Goal: Task Accomplishment & Management: Use online tool/utility

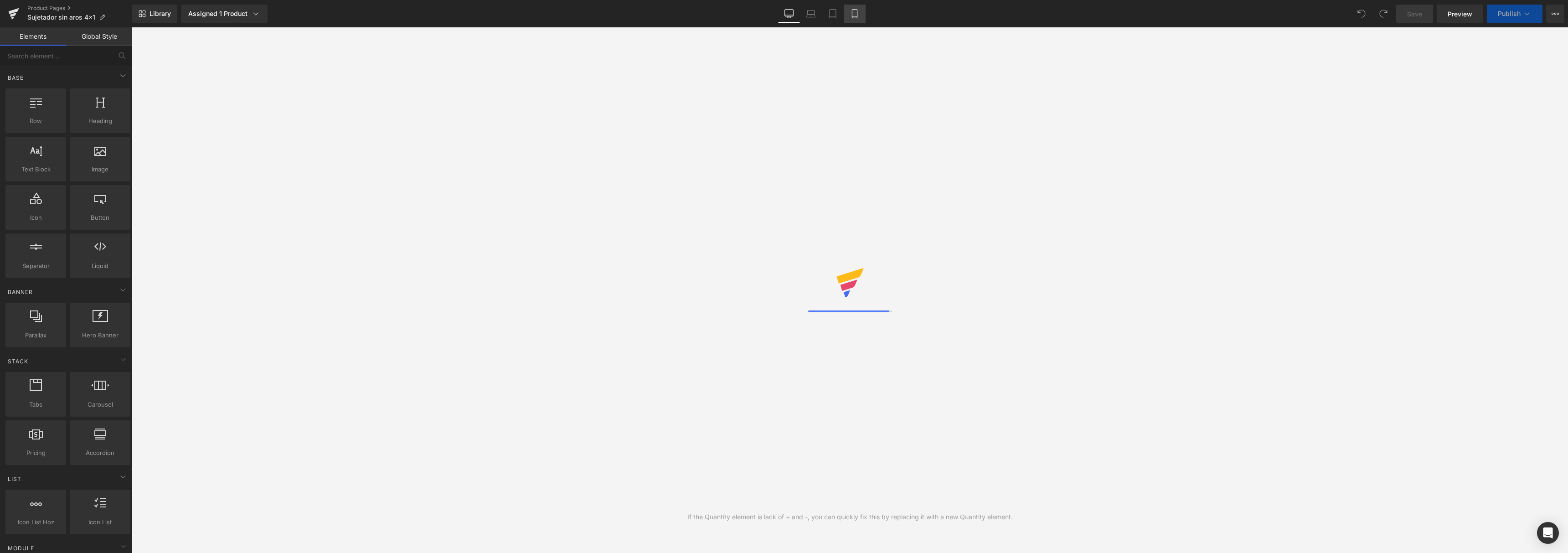
click at [860, 11] on link "Mobile" at bounding box center [855, 14] width 22 height 19
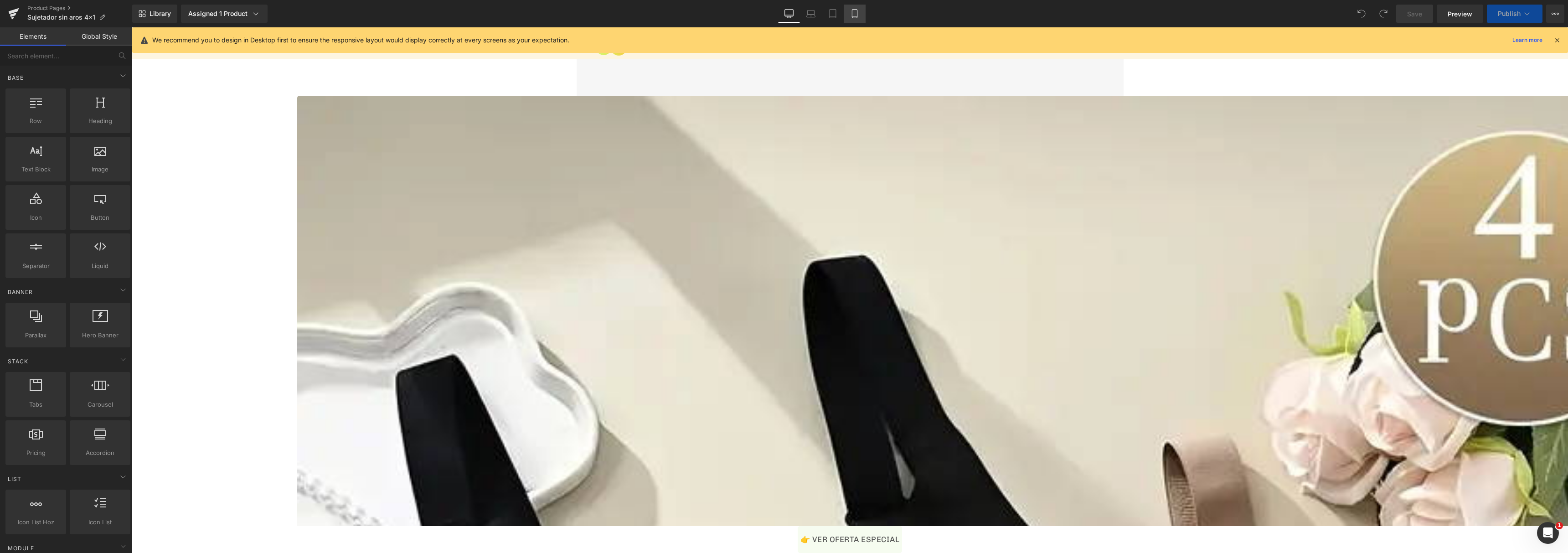
click at [858, 13] on icon at bounding box center [855, 14] width 9 height 9
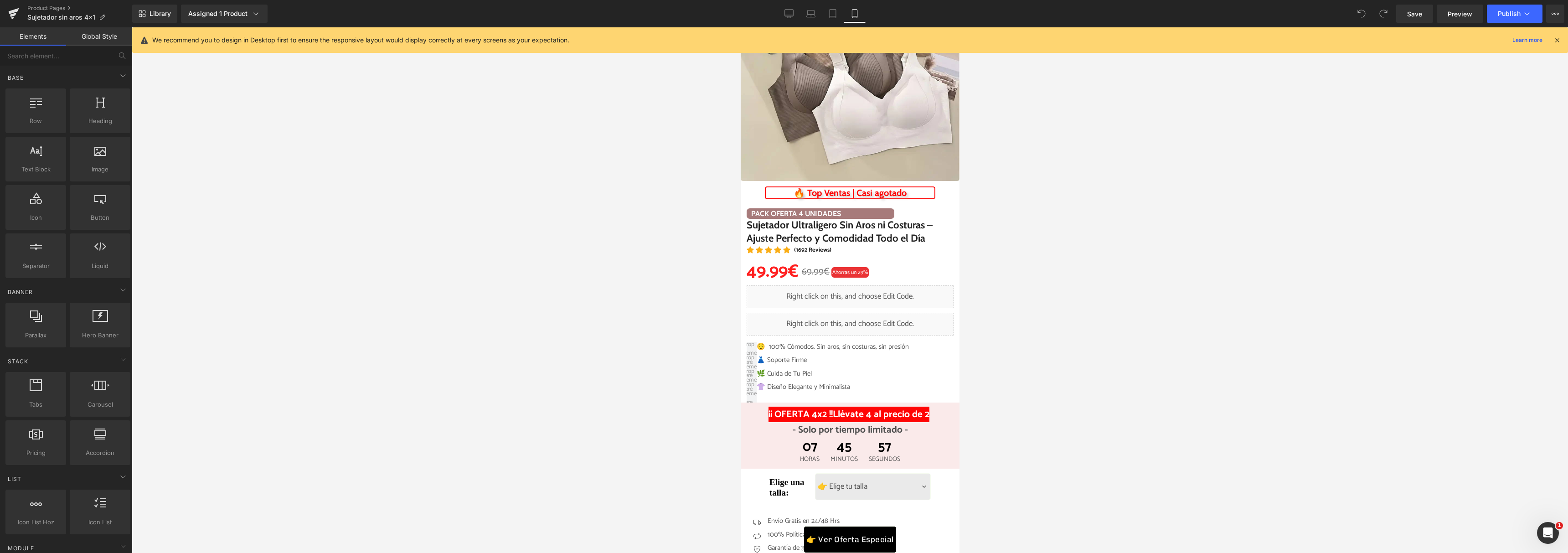
scroll to position [391, 0]
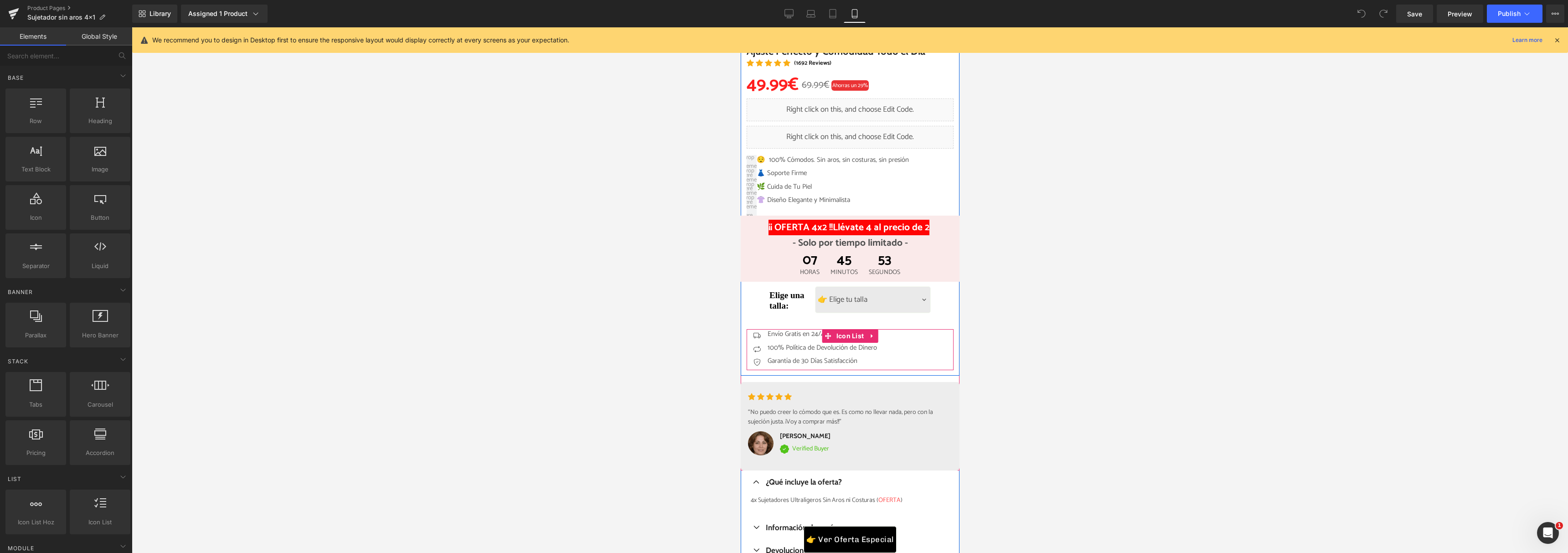
click at [896, 357] on div "Icon Envío Gratis en 24/48 Hrs Text Block Icon 100% Política de Devolución de D…" at bounding box center [849, 349] width 207 height 41
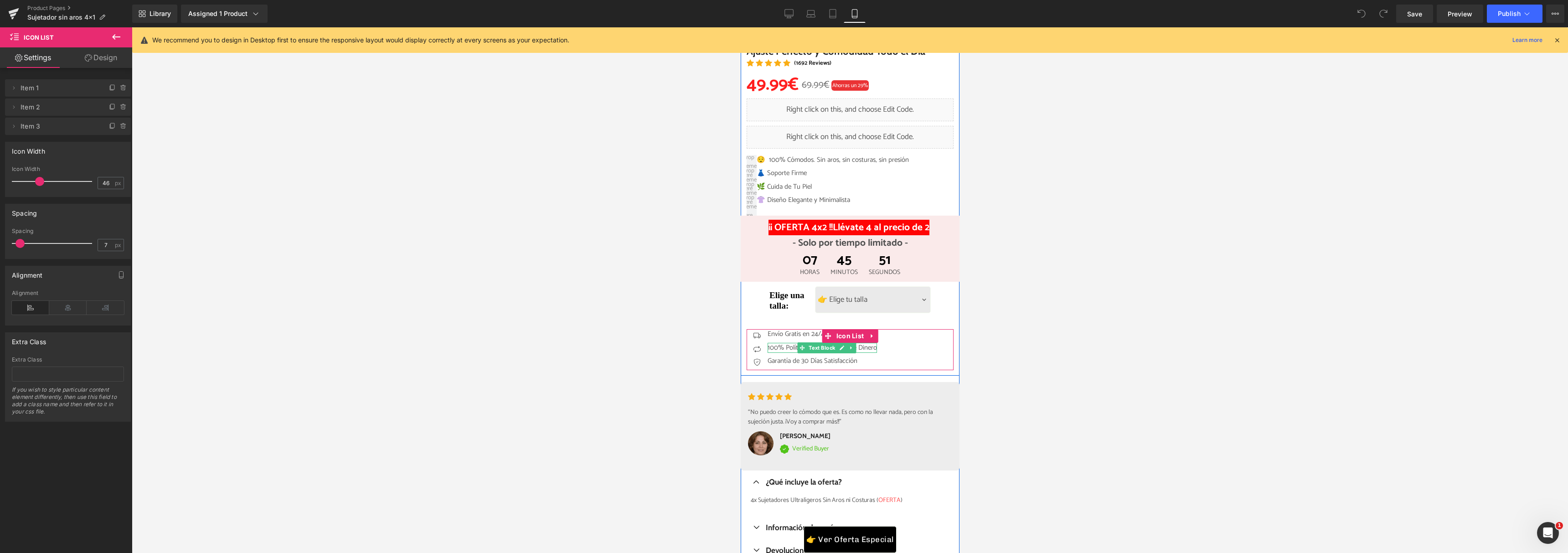
click at [872, 350] on div "100% Política de Devolución de Dinero Text Block" at bounding box center [821, 348] width 110 height 11
click at [872, 350] on p "100% Política de Devolución de Dinero" at bounding box center [821, 348] width 110 height 11
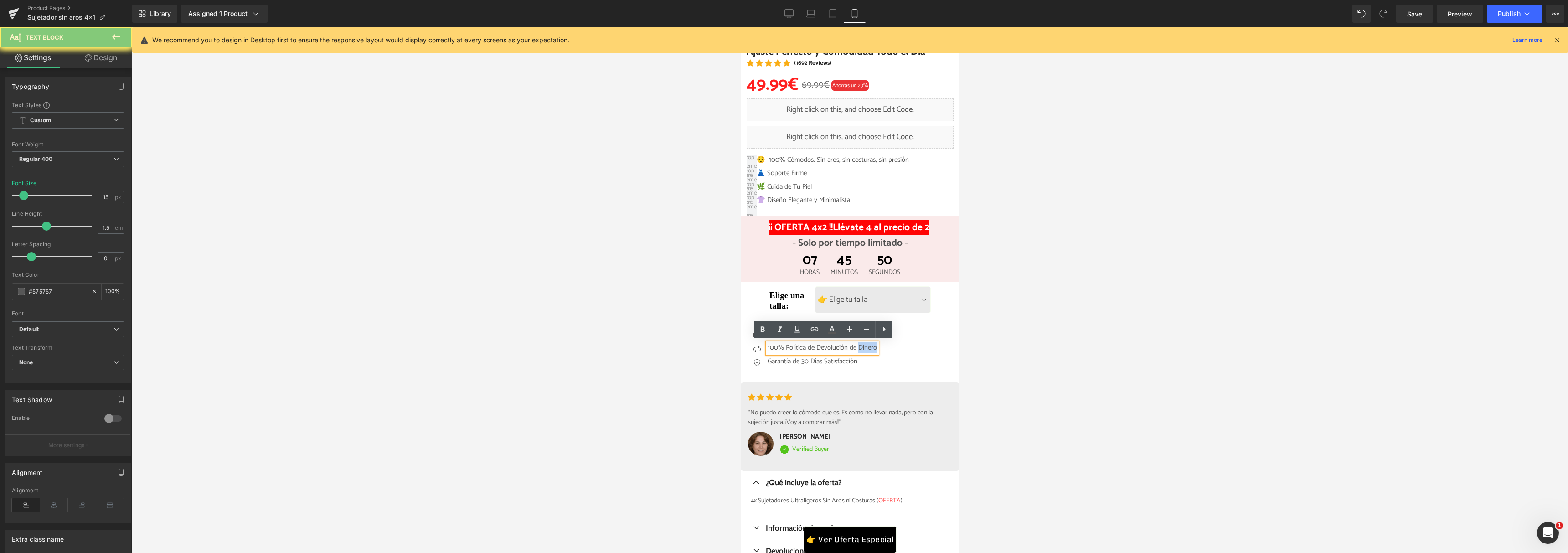
click at [870, 345] on p "100% Política de Devolución de Dinero" at bounding box center [821, 348] width 110 height 11
click at [869, 346] on p "100% Política de Devolución de Dinero" at bounding box center [821, 348] width 110 height 11
drag, startPoint x: 855, startPoint y: 347, endPoint x: 928, endPoint y: 347, distance: 73.0
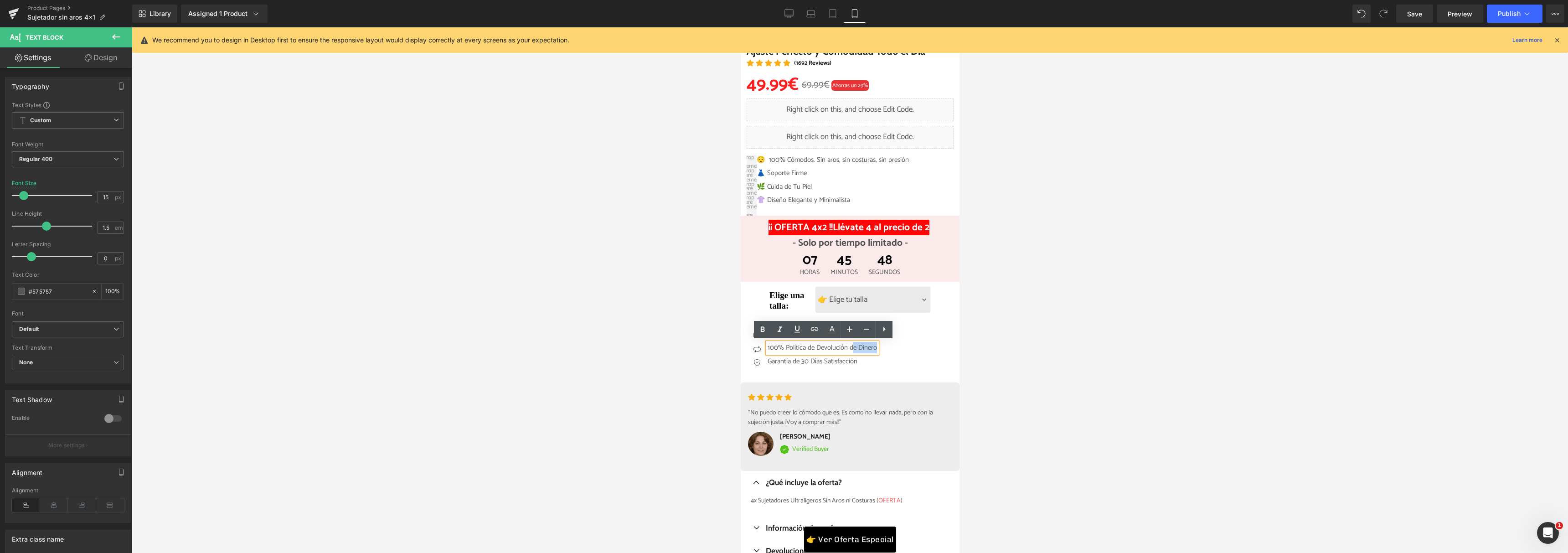
click at [928, 347] on div "Icon Envío Gratis en 24/48 Hrs Text Block Icon 100% Política de Devolución de D…" at bounding box center [849, 350] width 207 height 42
click at [1000, 338] on div at bounding box center [850, 290] width 1436 height 526
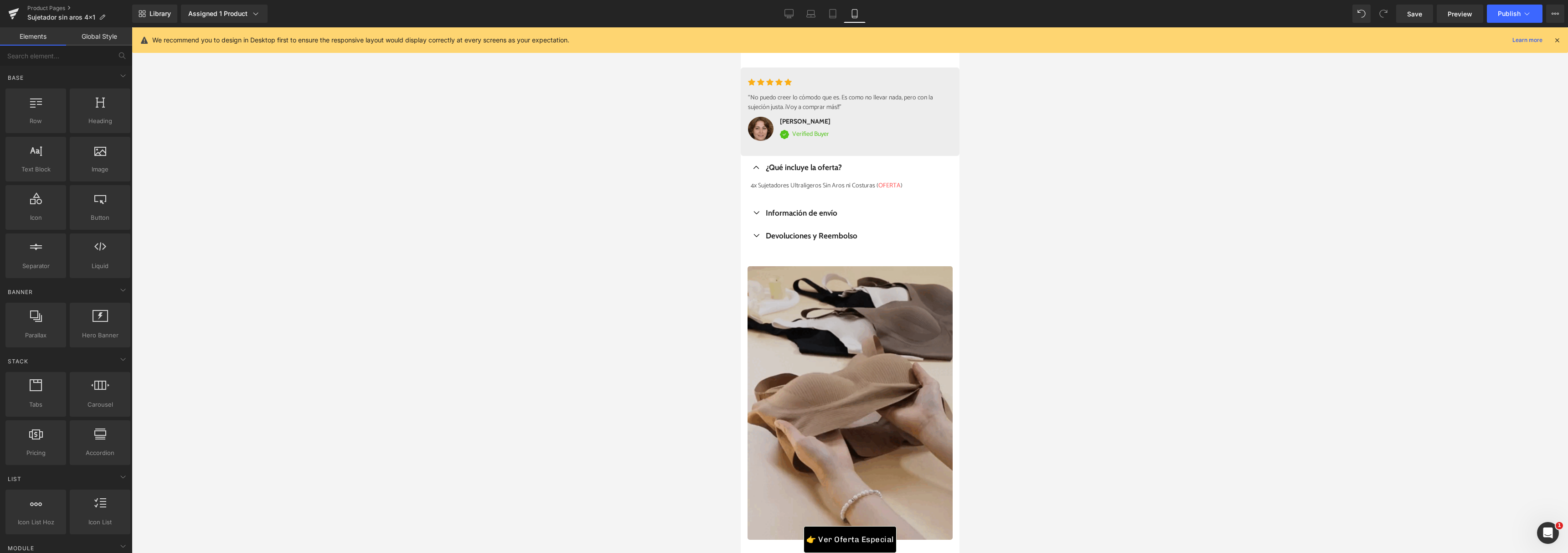
scroll to position [701, 0]
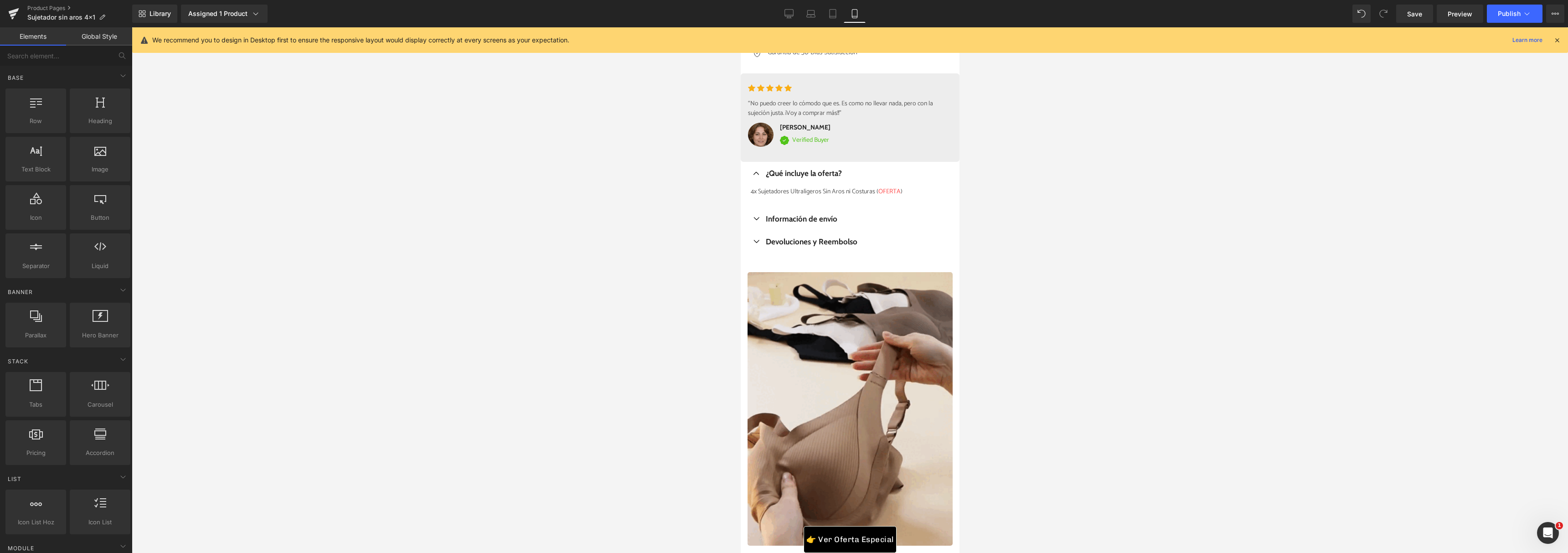
click at [846, 240] on span "Heading" at bounding box center [854, 242] width 25 height 11
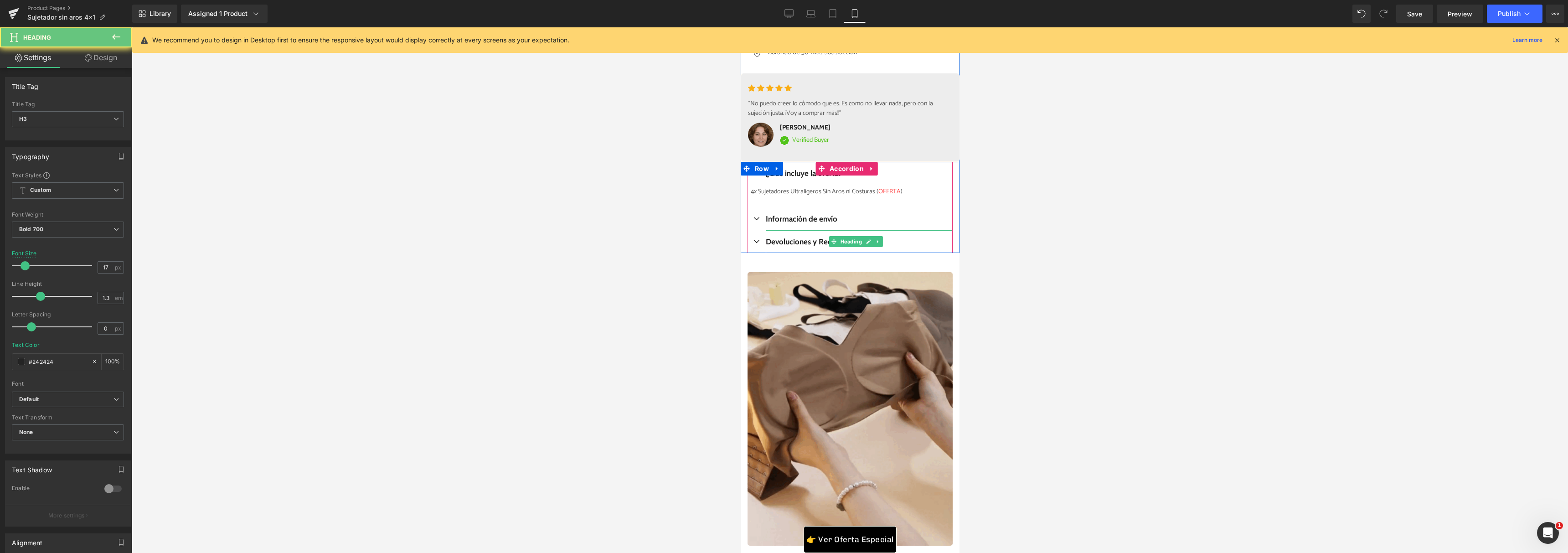
click at [917, 242] on h3 "Devoluciones y Reembolso" at bounding box center [859, 241] width 187 height 10
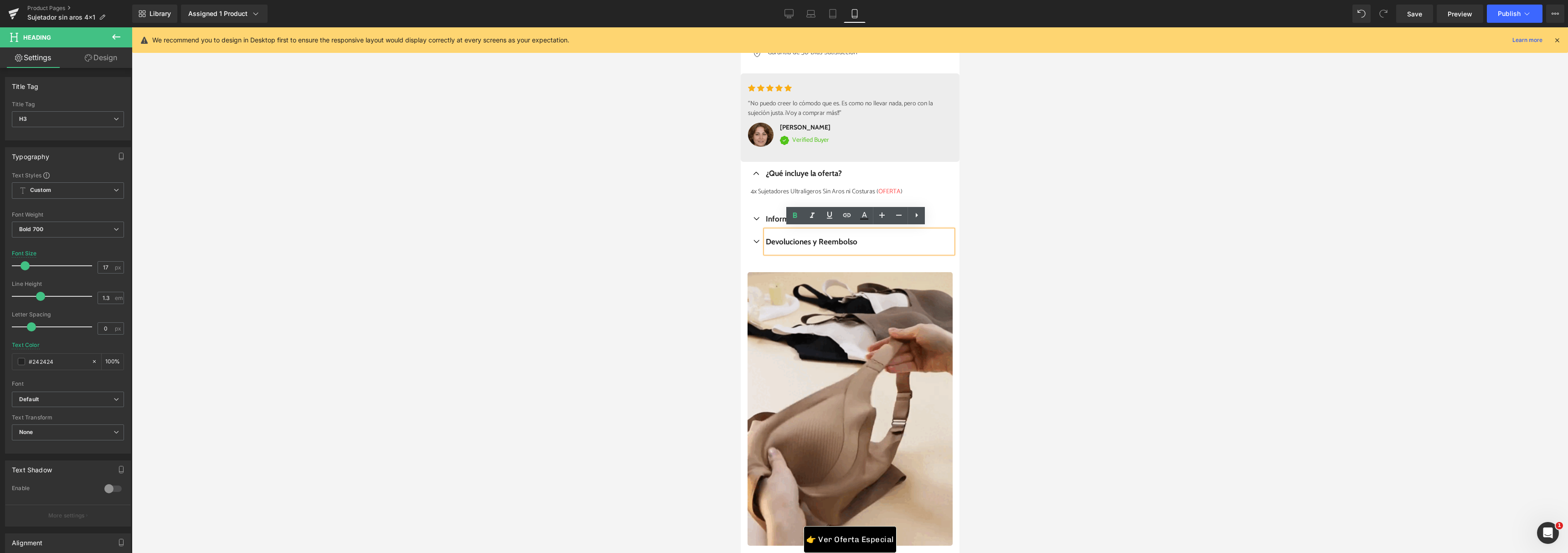
click at [757, 243] on button "button" at bounding box center [756, 242] width 19 height 23
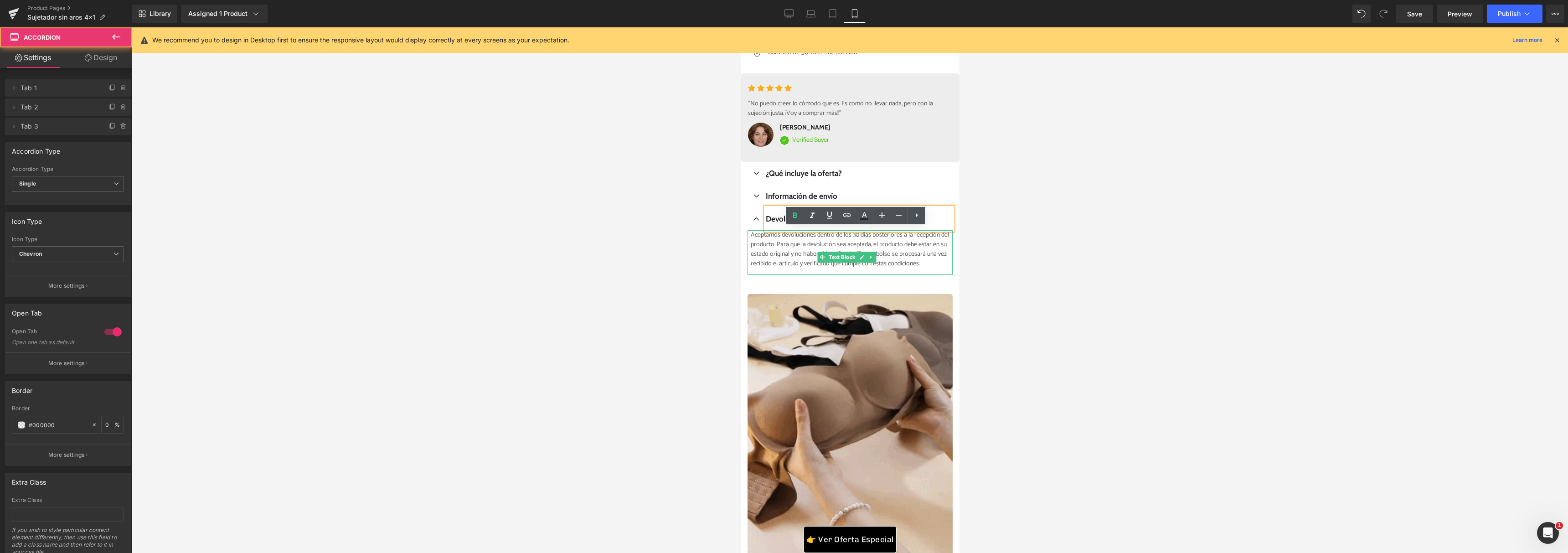
click at [774, 253] on p "Aceptamos devoluciones dentro de los 30 días posteriores a la recepción del pro…" at bounding box center [851, 249] width 202 height 39
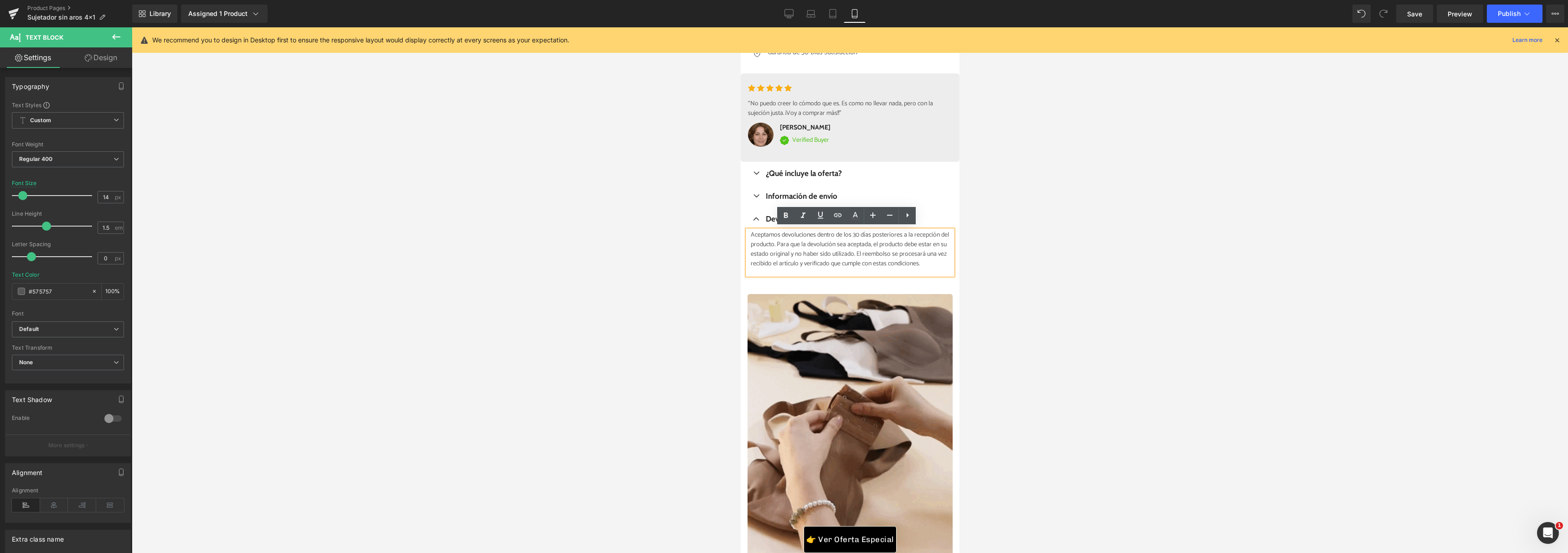
click at [864, 233] on p "Aceptamos devoluciones dentro de los 30 días posteriores a la recepción del pro…" at bounding box center [851, 249] width 202 height 39
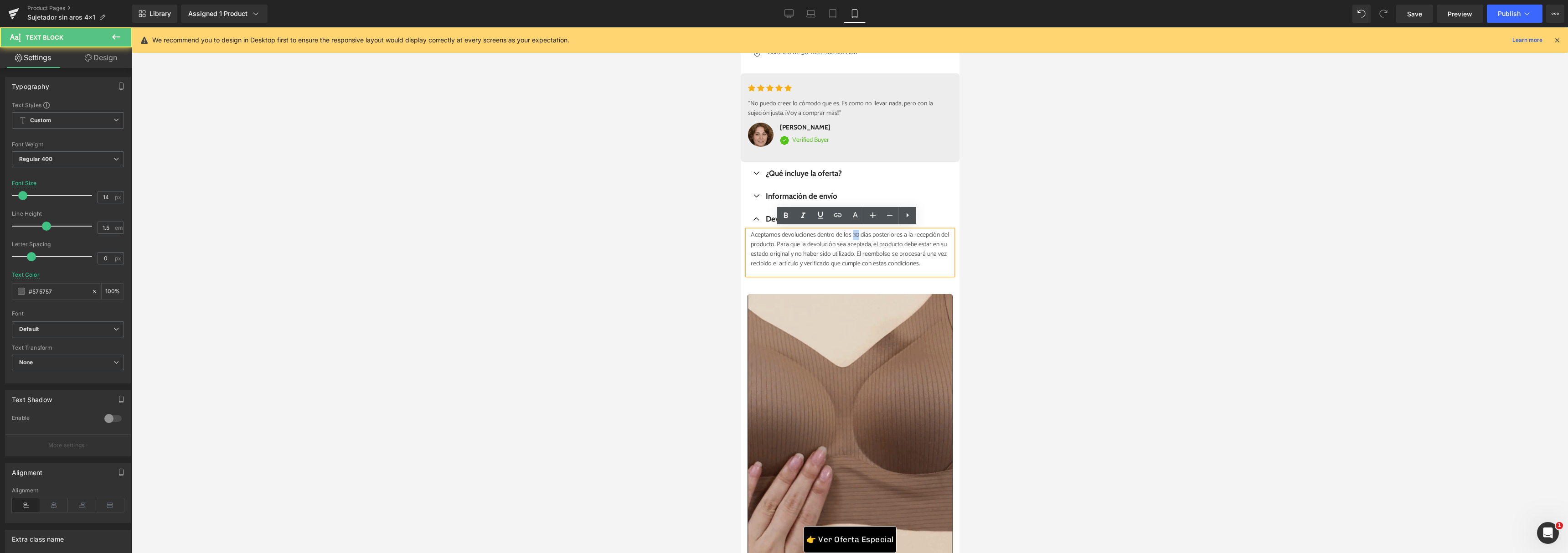
click at [864, 233] on p "Aceptamos devoluciones dentro de los 30 días posteriores a la recepción del pro…" at bounding box center [851, 249] width 202 height 39
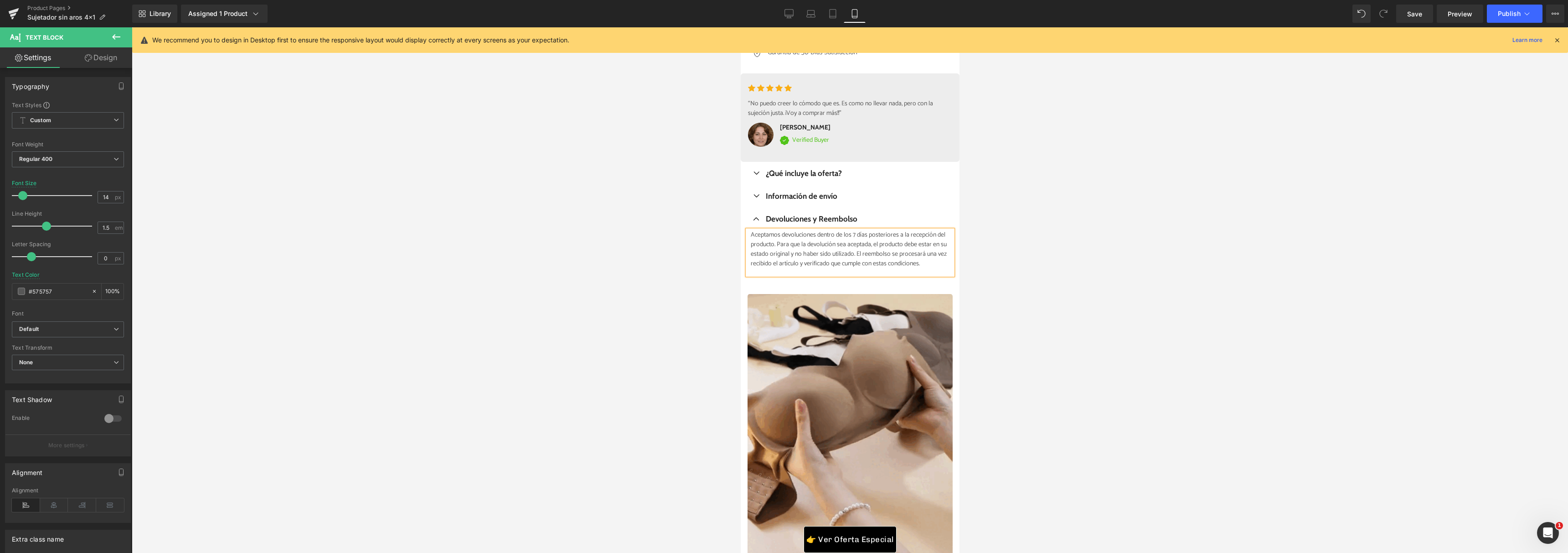
click at [869, 269] on p "Aceptamos devoluciones dentro de los 7 días posteriores a la recepción del prod…" at bounding box center [851, 249] width 202 height 39
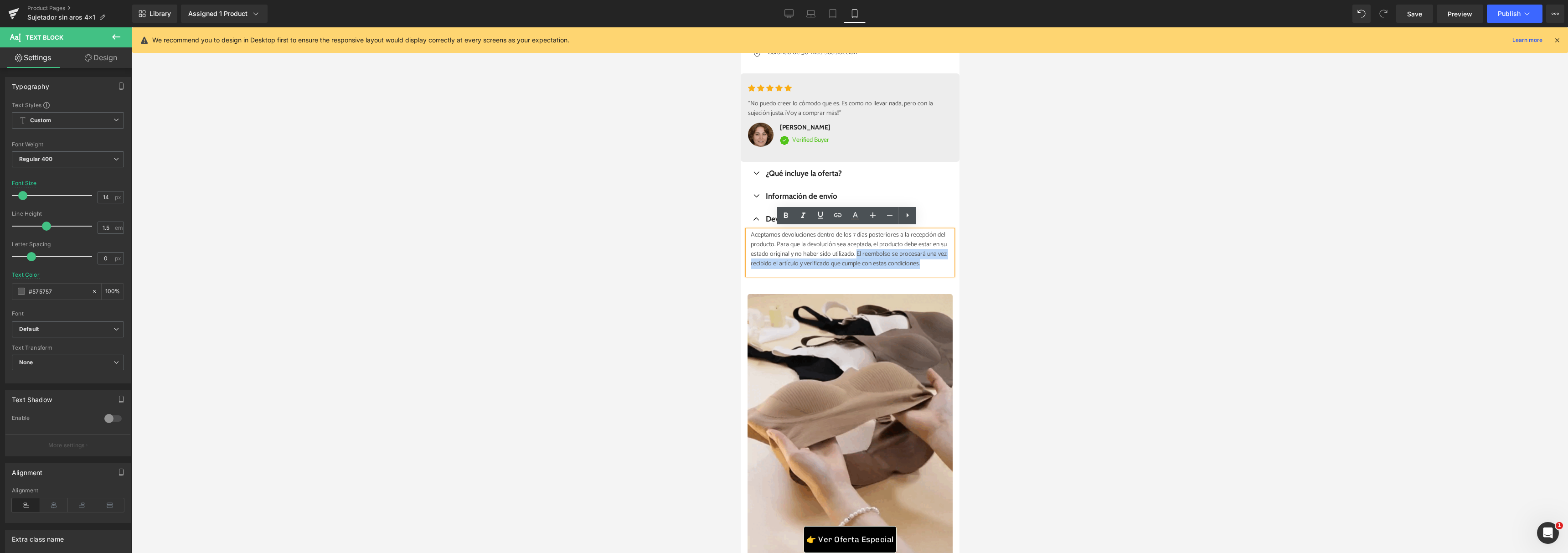
drag, startPoint x: 861, startPoint y: 272, endPoint x: 749, endPoint y: 262, distance: 112.4
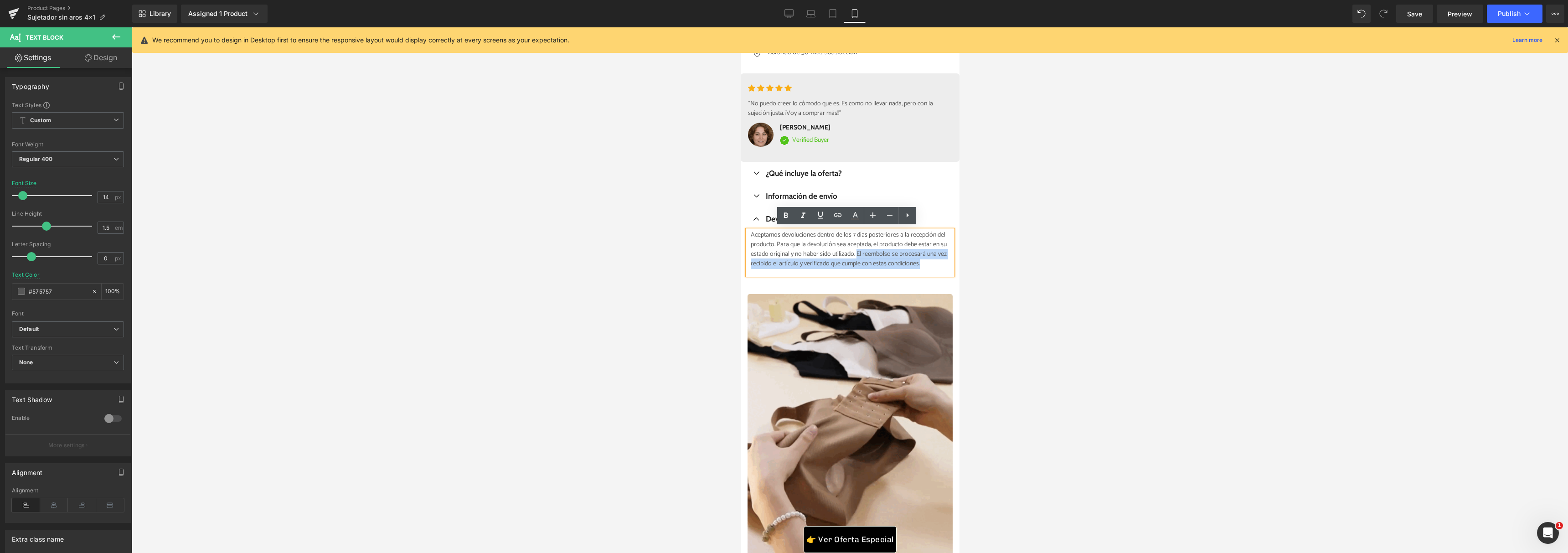
click at [749, 262] on div "Aceptamos devoluciones dentro de los 7 días posteriores a la recepción del prod…" at bounding box center [849, 253] width 205 height 45
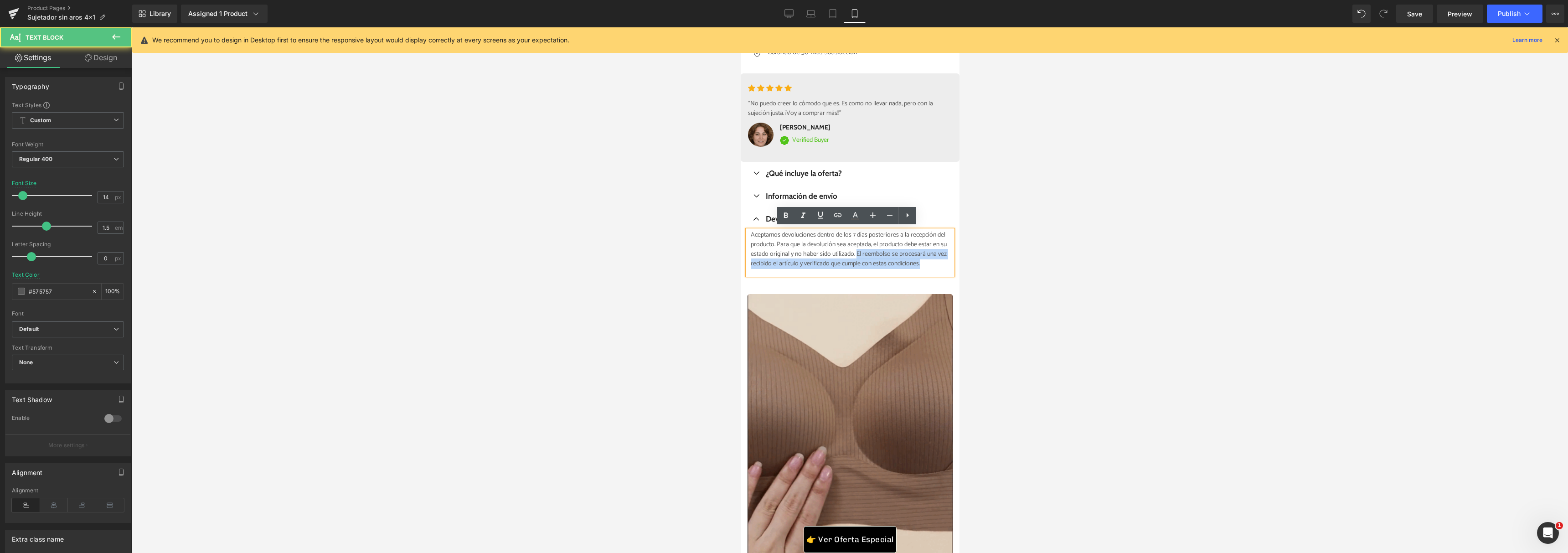
click at [765, 258] on p "Aceptamos devoluciones dentro de los 7 días posteriores a la recepción del prod…" at bounding box center [851, 249] width 202 height 39
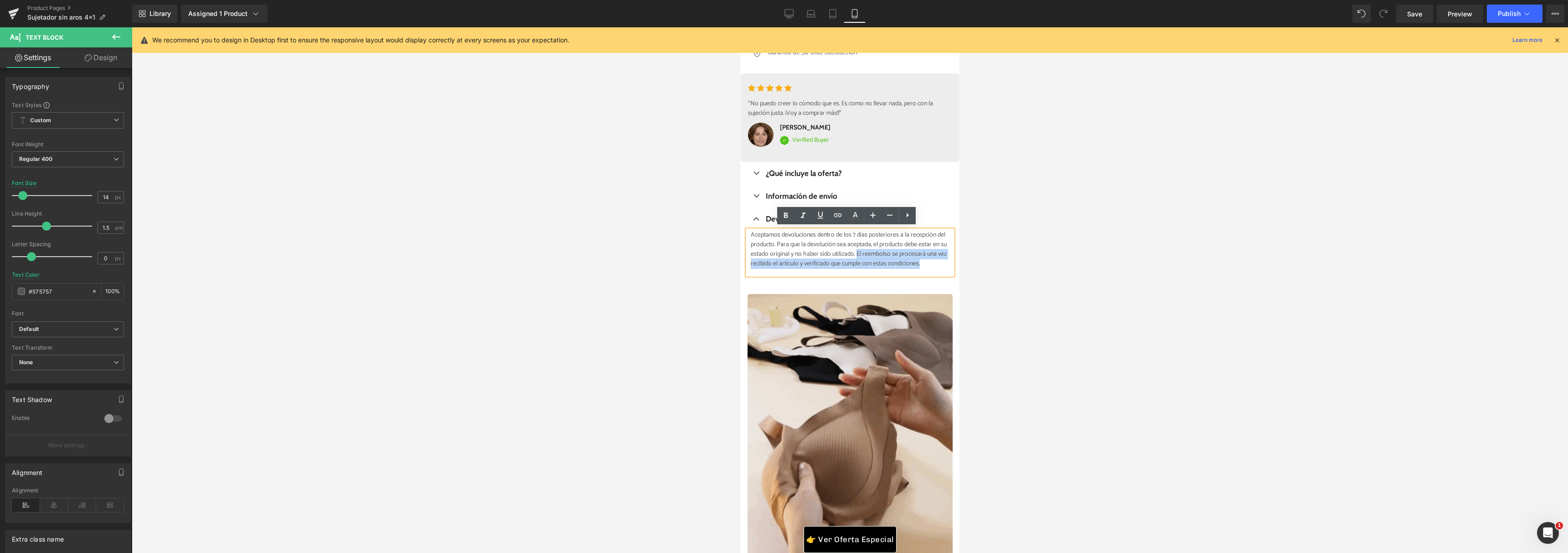
drag, startPoint x: 751, startPoint y: 261, endPoint x: 862, endPoint y: 272, distance: 111.5
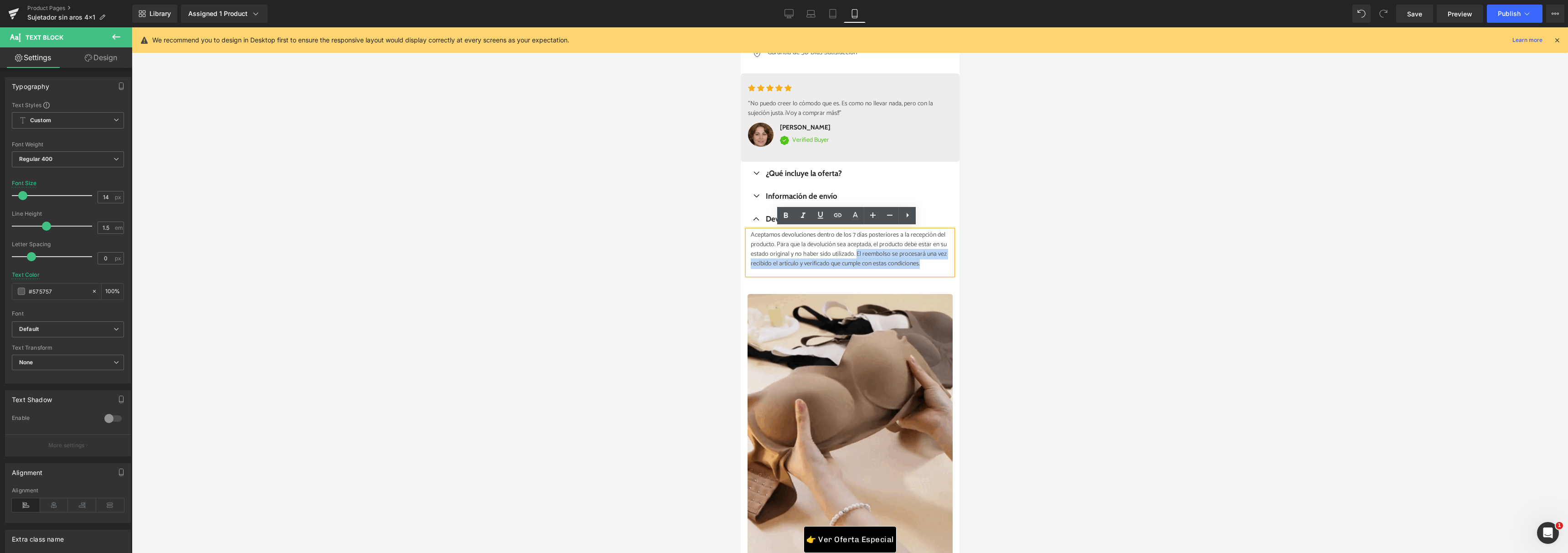
click at [862, 269] on p "Aceptamos devoluciones dentro de los 7 días posteriores a la recepción del prod…" at bounding box center [851, 249] width 202 height 39
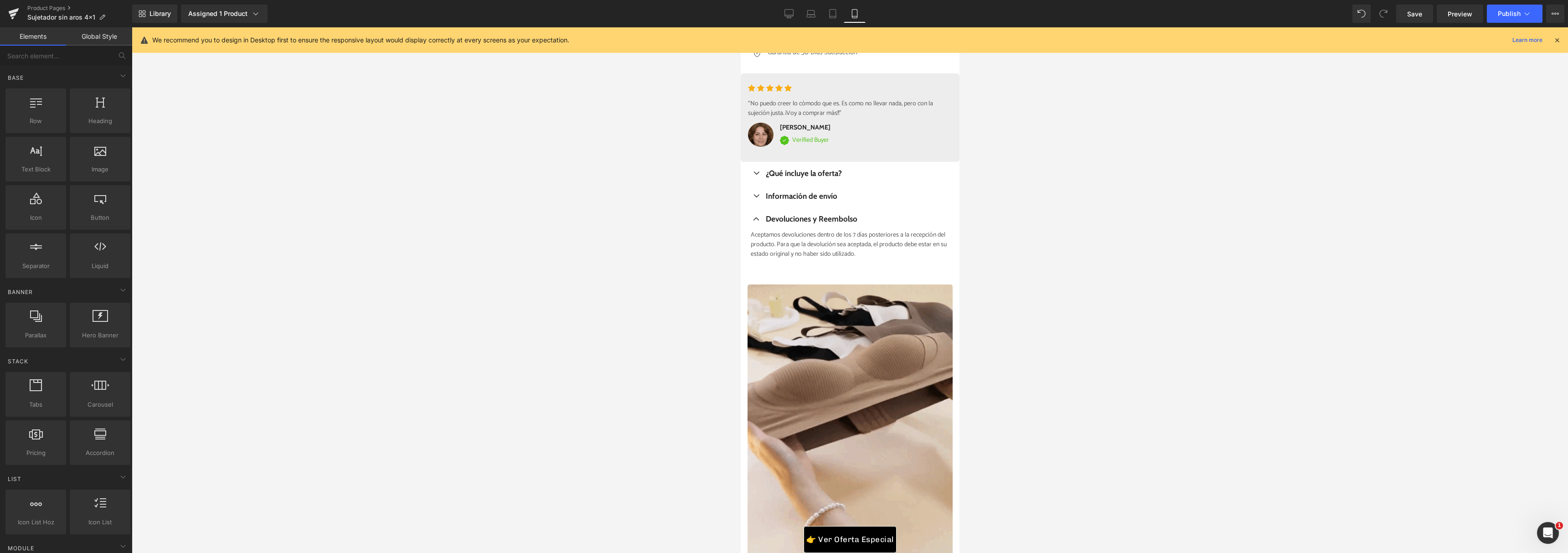
click at [980, 260] on div at bounding box center [850, 290] width 1436 height 526
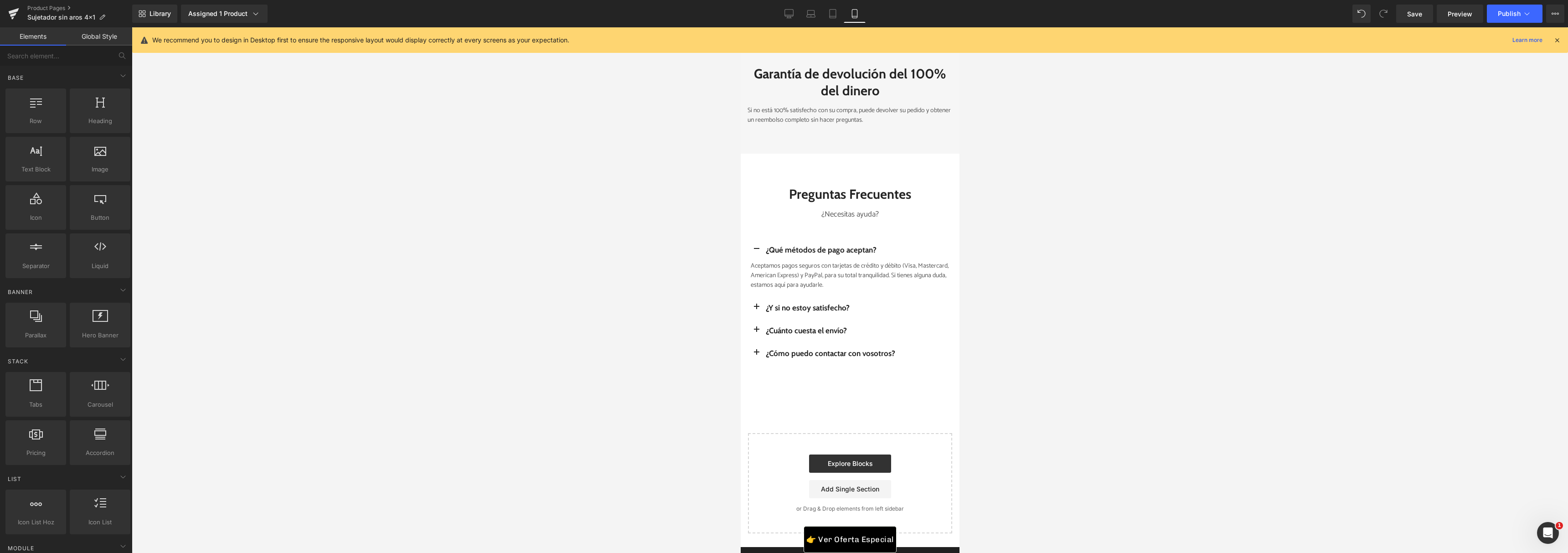
scroll to position [4303, 0]
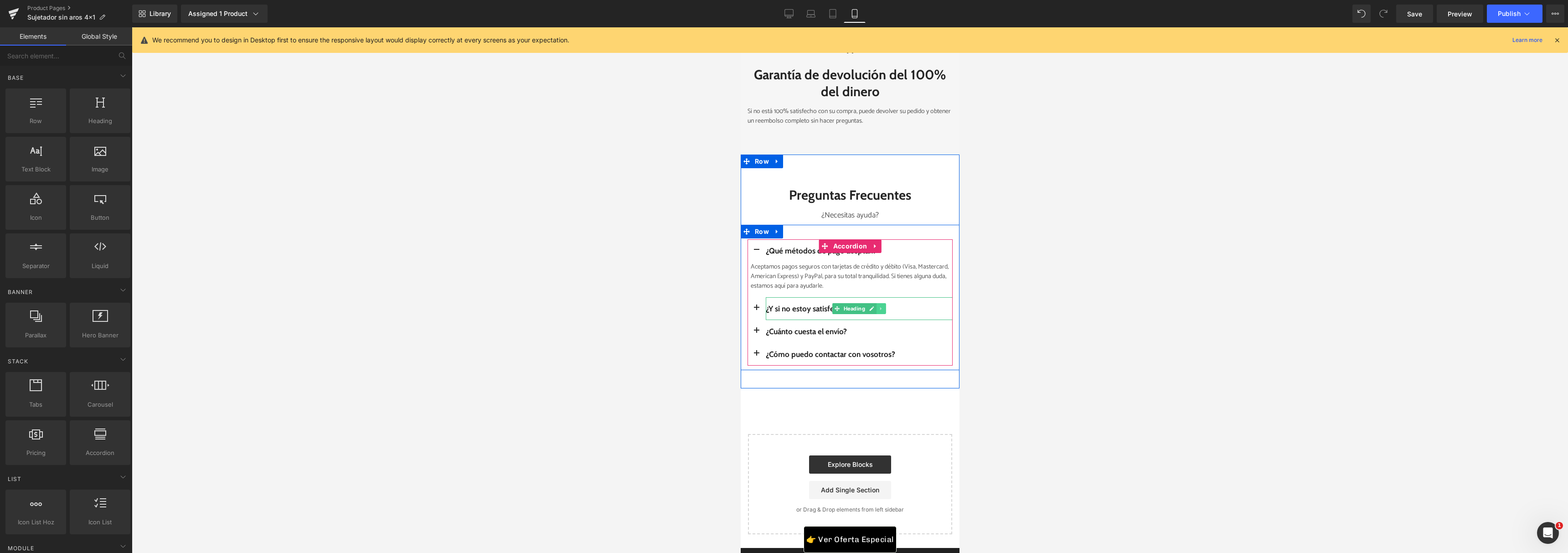
click at [880, 314] on link at bounding box center [881, 309] width 9 height 11
click at [752, 320] on button "button" at bounding box center [756, 309] width 19 height 23
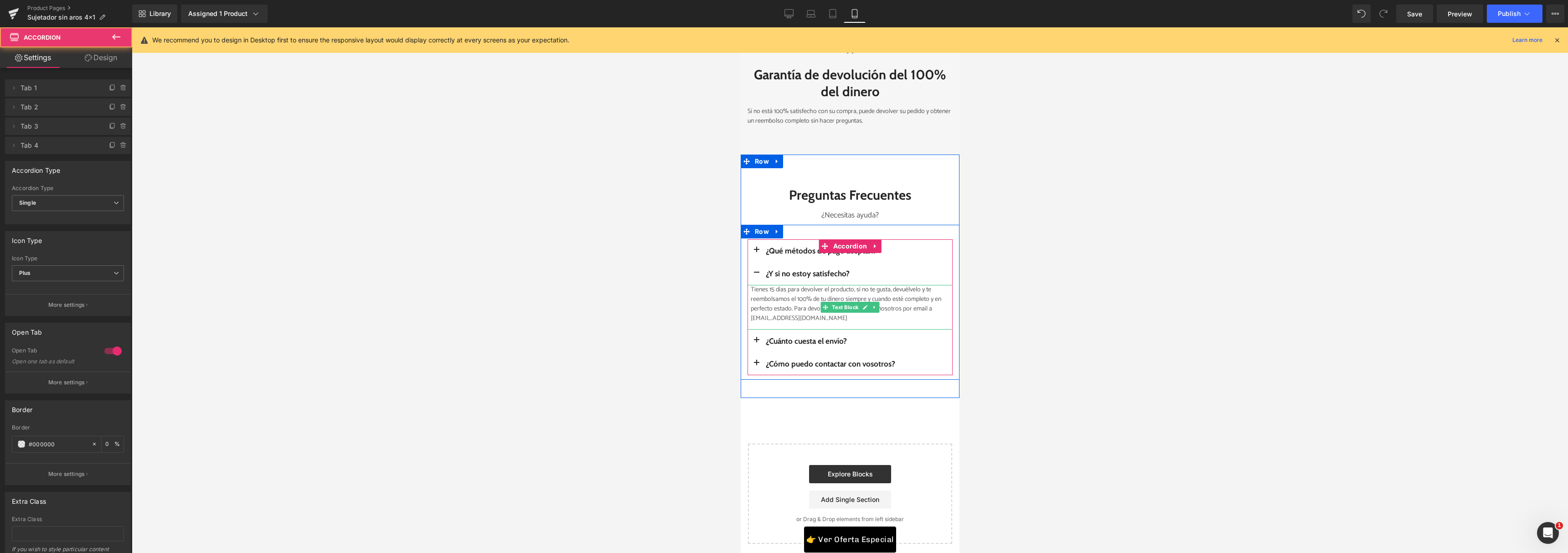
click at [773, 324] on p "Tienes 15 días para devolver el producto, si no te gusta, devuélvelo y te reemb…" at bounding box center [851, 304] width 202 height 39
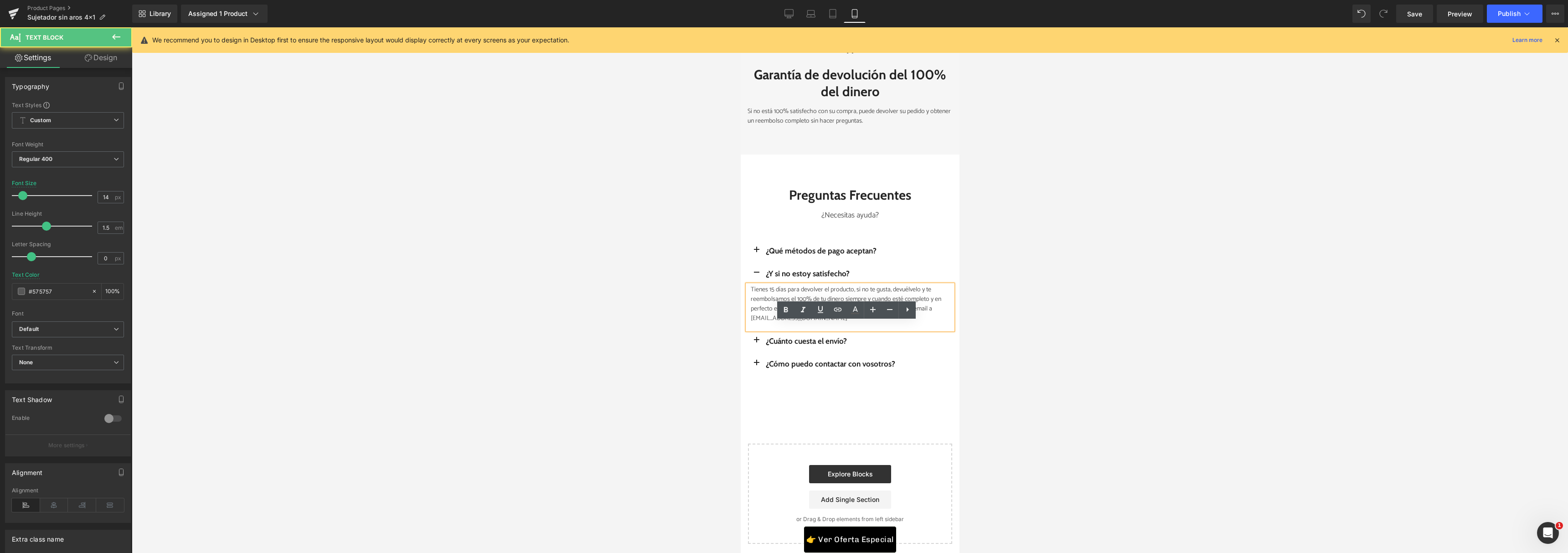
click at [772, 324] on p "Tienes 15 días para devolver el producto, si no te gusta, devuélvelo y te reemb…" at bounding box center [851, 304] width 202 height 39
click at [852, 330] on div "Tienes 7 días para devolver el producto, si no te gusta, devuélvelo y te reembo…" at bounding box center [849, 307] width 205 height 45
click at [787, 324] on p "Tienes 7 días para devolver el producto, si no te gusta, devuélvelo y te reembo…" at bounding box center [851, 304] width 202 height 39
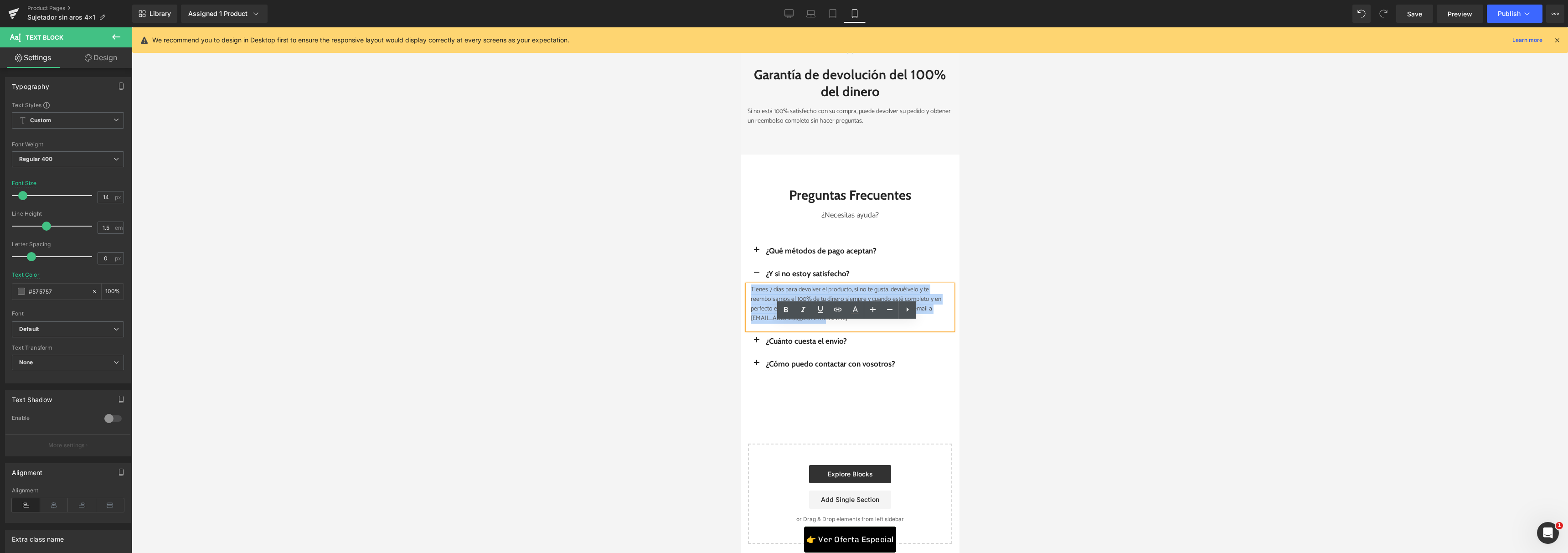
drag, startPoint x: 770, startPoint y: 343, endPoint x: 1468, endPoint y: 327, distance: 698.2
copy p "Tienes 7 días para devolver el producto, si no te gusta, devuélvelo y te reembo…"
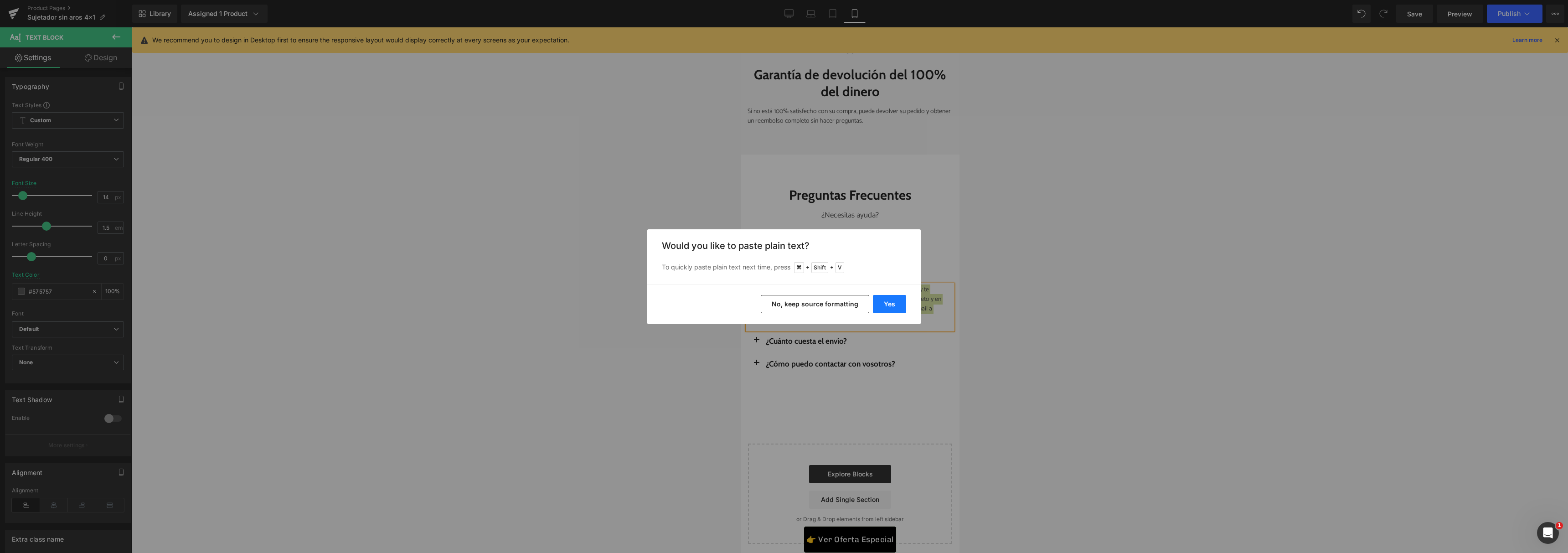
click at [888, 306] on button "Yes" at bounding box center [889, 304] width 33 height 19
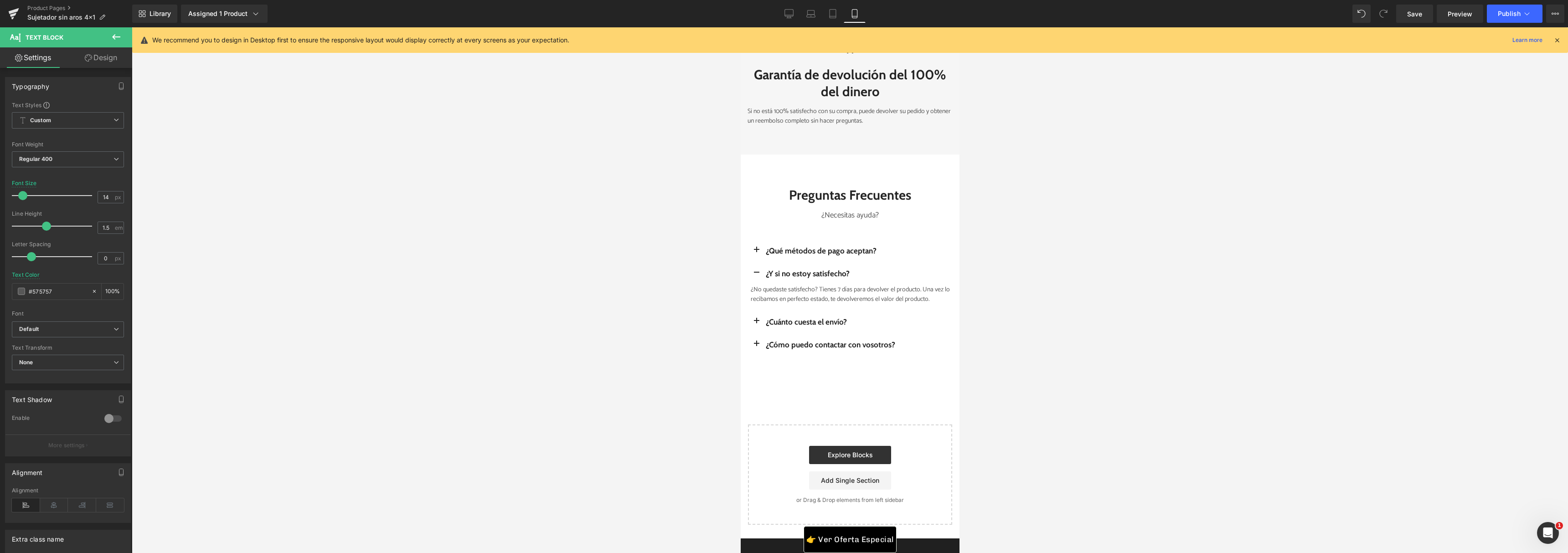
click at [977, 329] on div at bounding box center [850, 290] width 1436 height 526
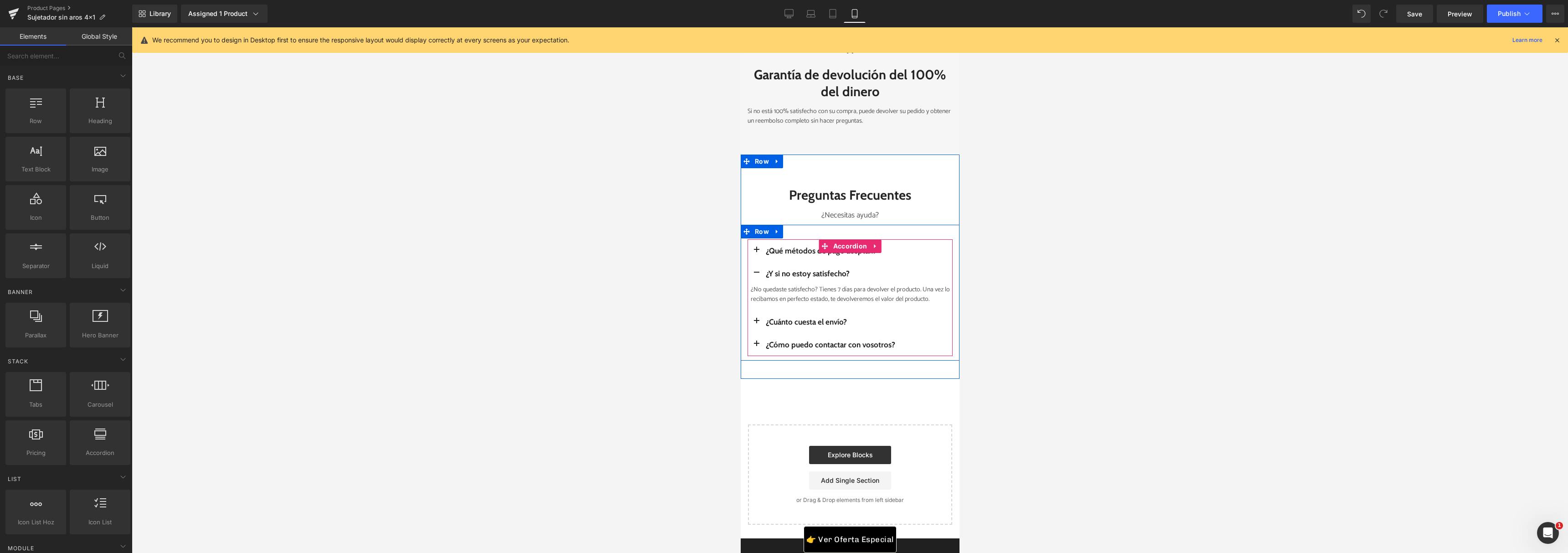
click at [754, 285] on button "button" at bounding box center [756, 273] width 19 height 23
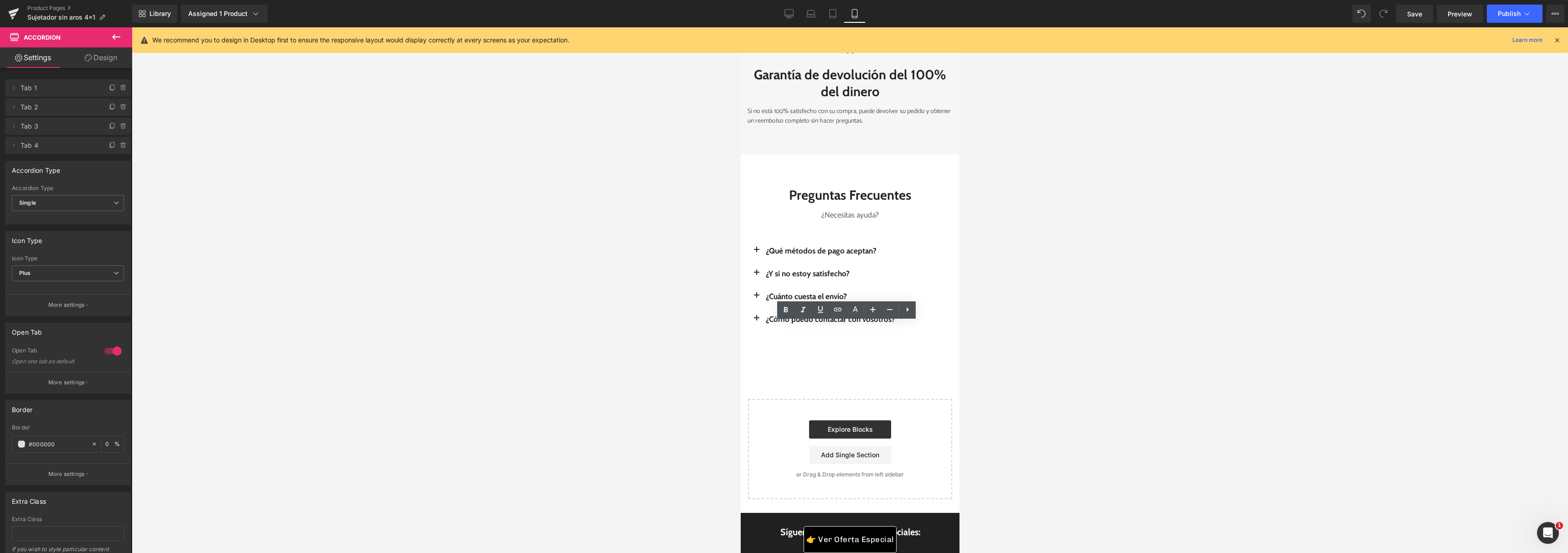
click at [750, 262] on button "button" at bounding box center [756, 251] width 19 height 23
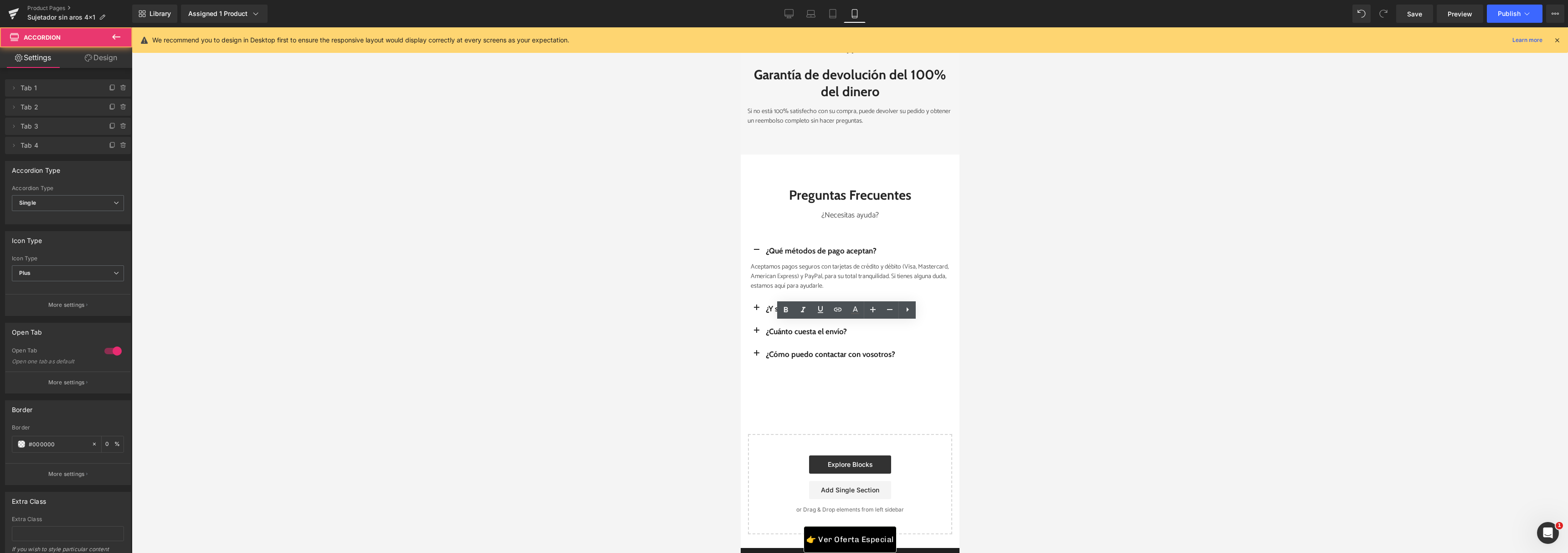
click at [750, 262] on button "button" at bounding box center [756, 251] width 19 height 23
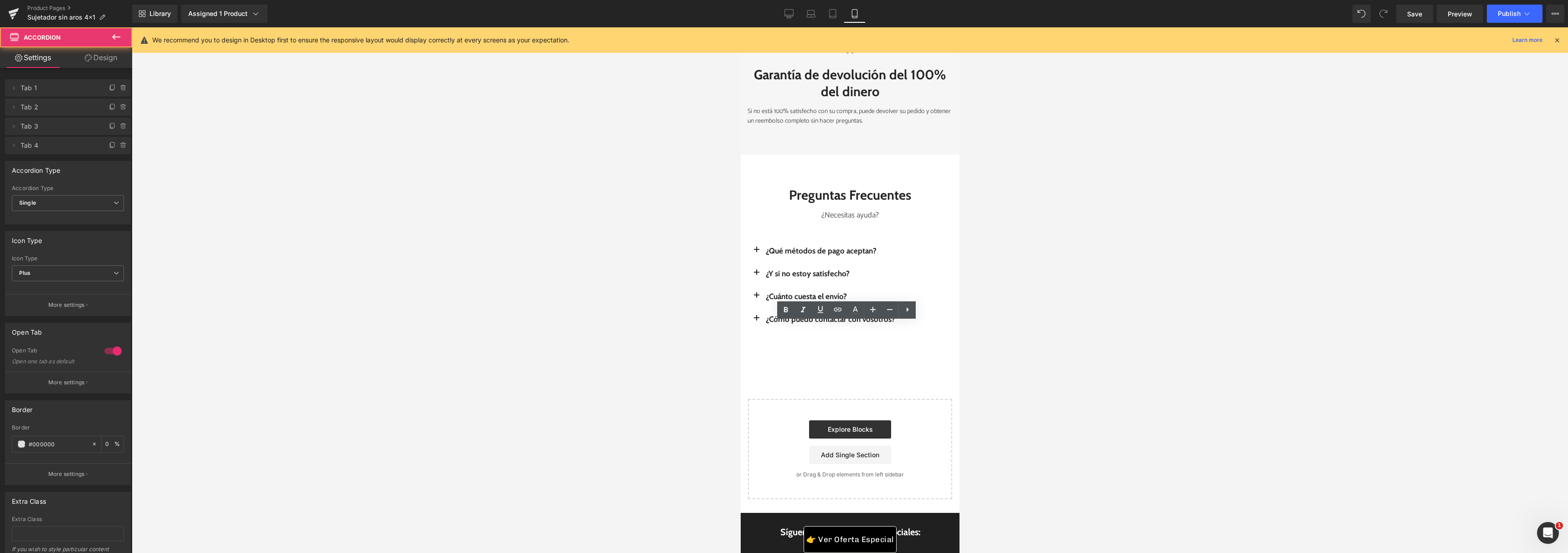
click at [750, 307] on button "button" at bounding box center [756, 297] width 19 height 23
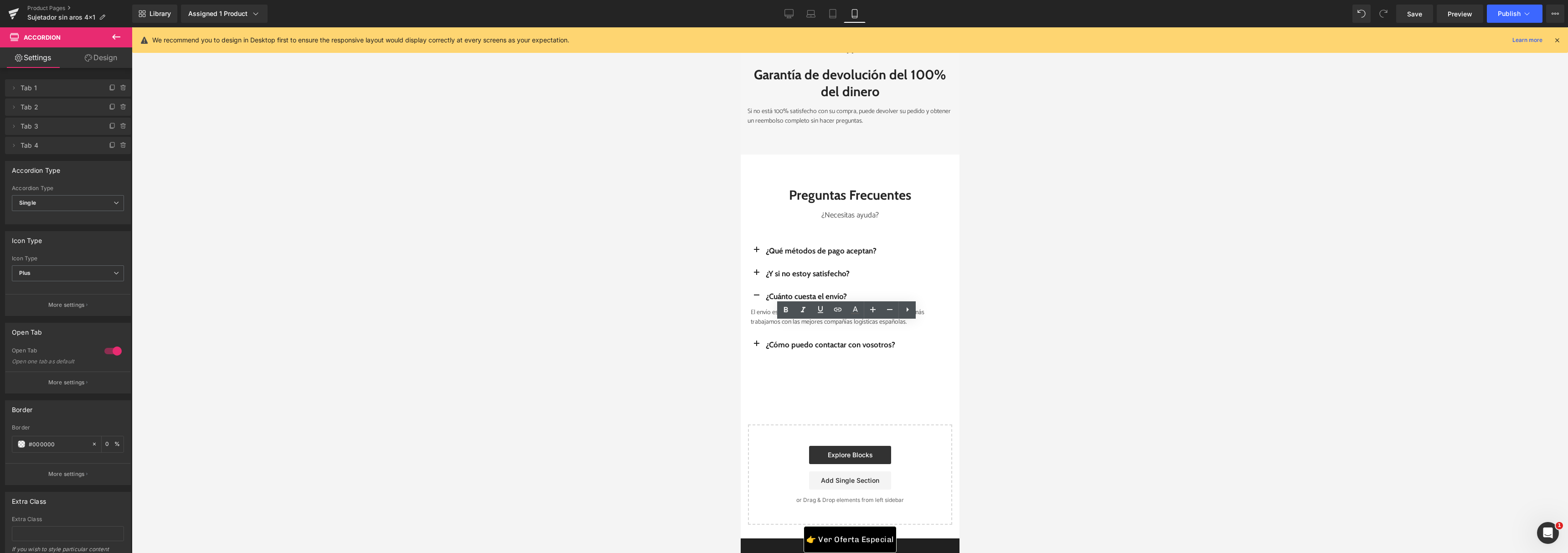
click at [750, 307] on button "button" at bounding box center [756, 297] width 19 height 23
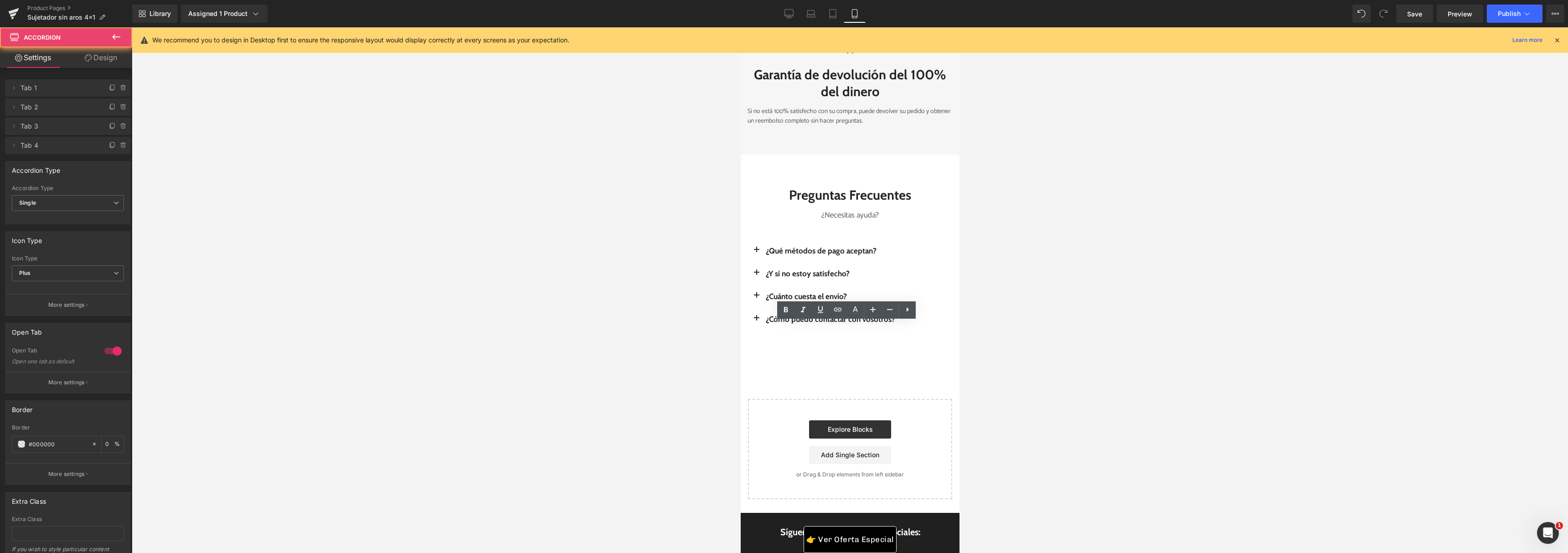
click at [756, 321] on span "button" at bounding box center [756, 321] width 0 height 0
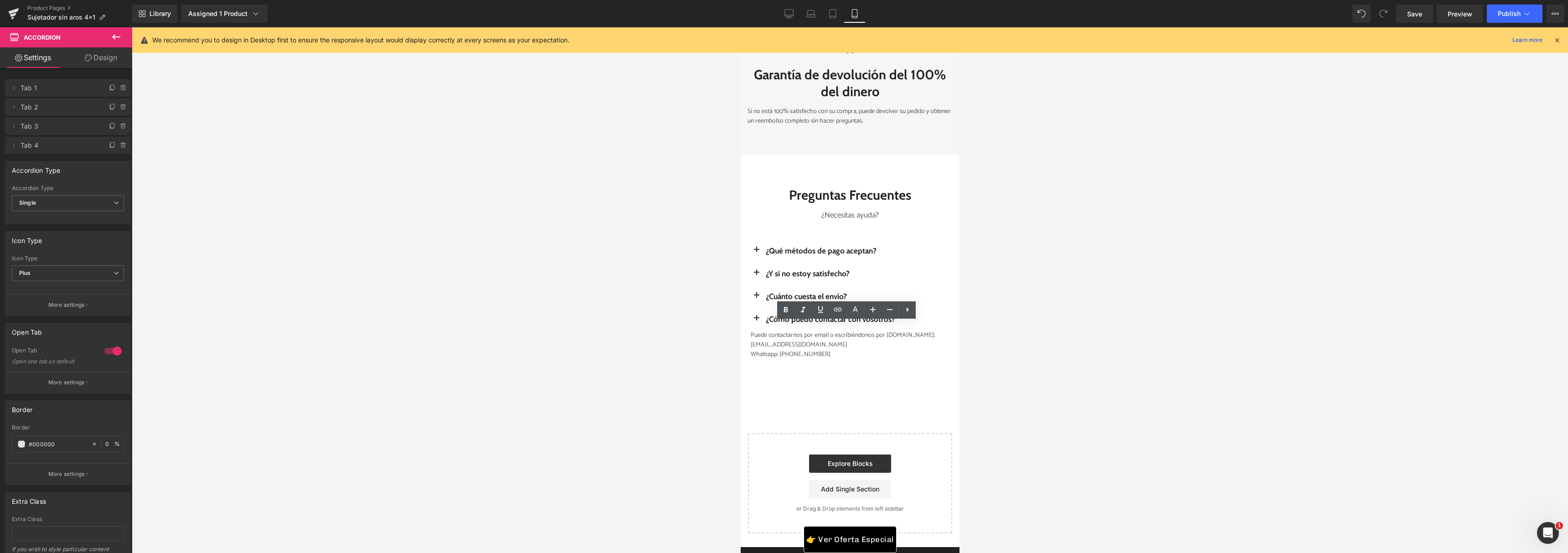
click at [753, 331] on button "button" at bounding box center [756, 319] width 19 height 23
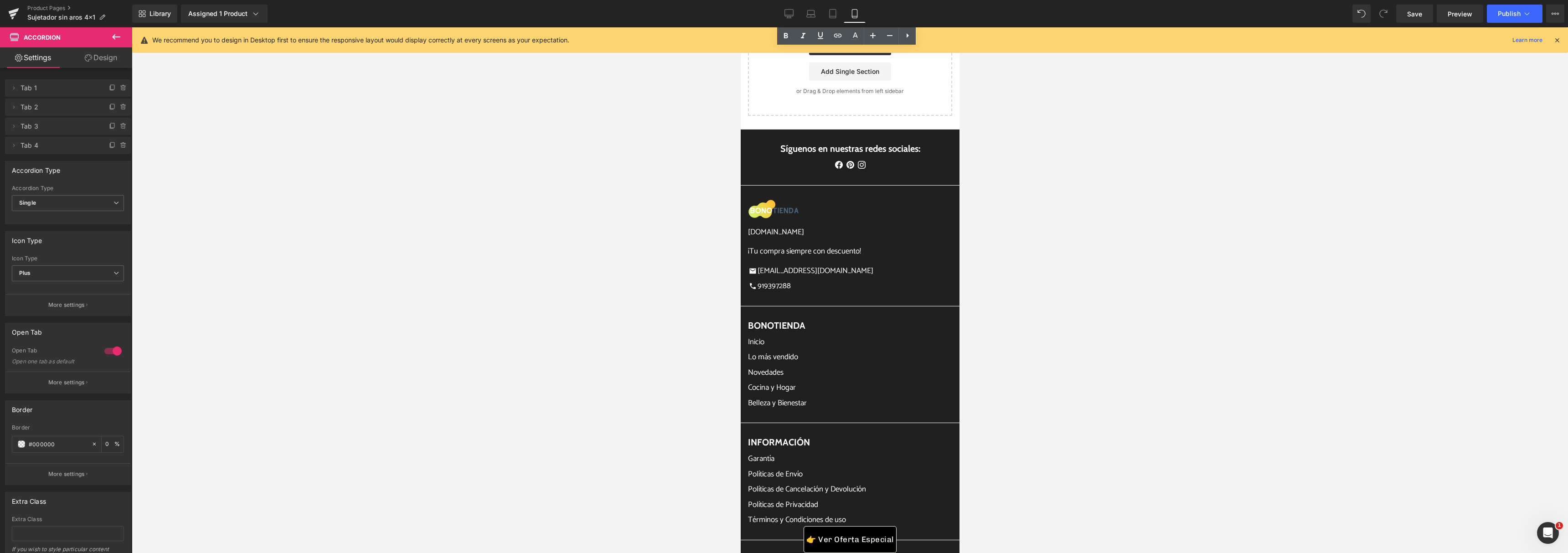
scroll to position [4850, 0]
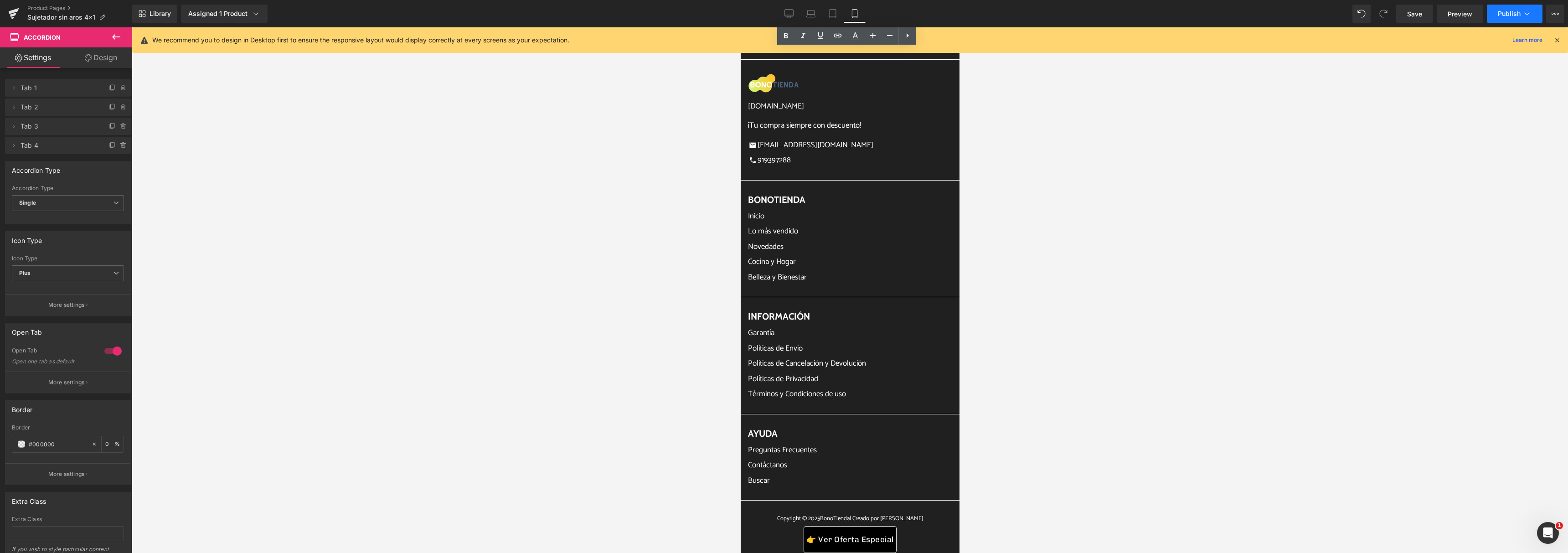
click at [1512, 11] on span "Publish" at bounding box center [1509, 13] width 23 height 7
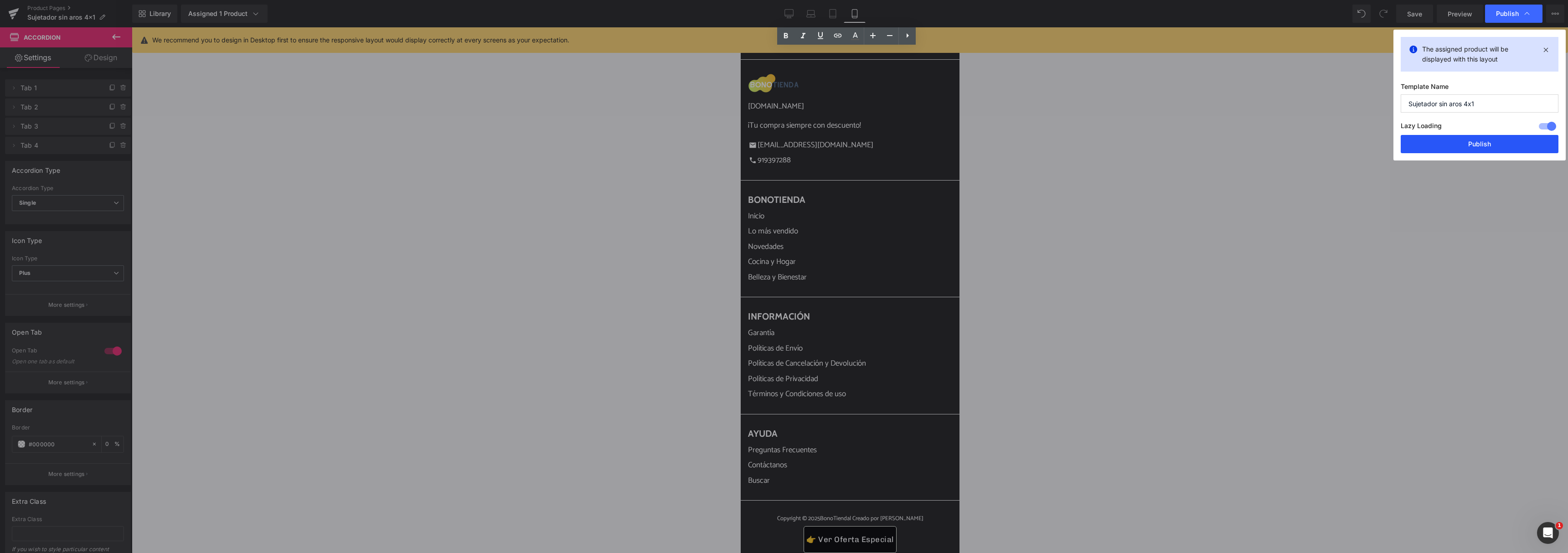
click at [1450, 138] on button "Publish" at bounding box center [1479, 144] width 157 height 19
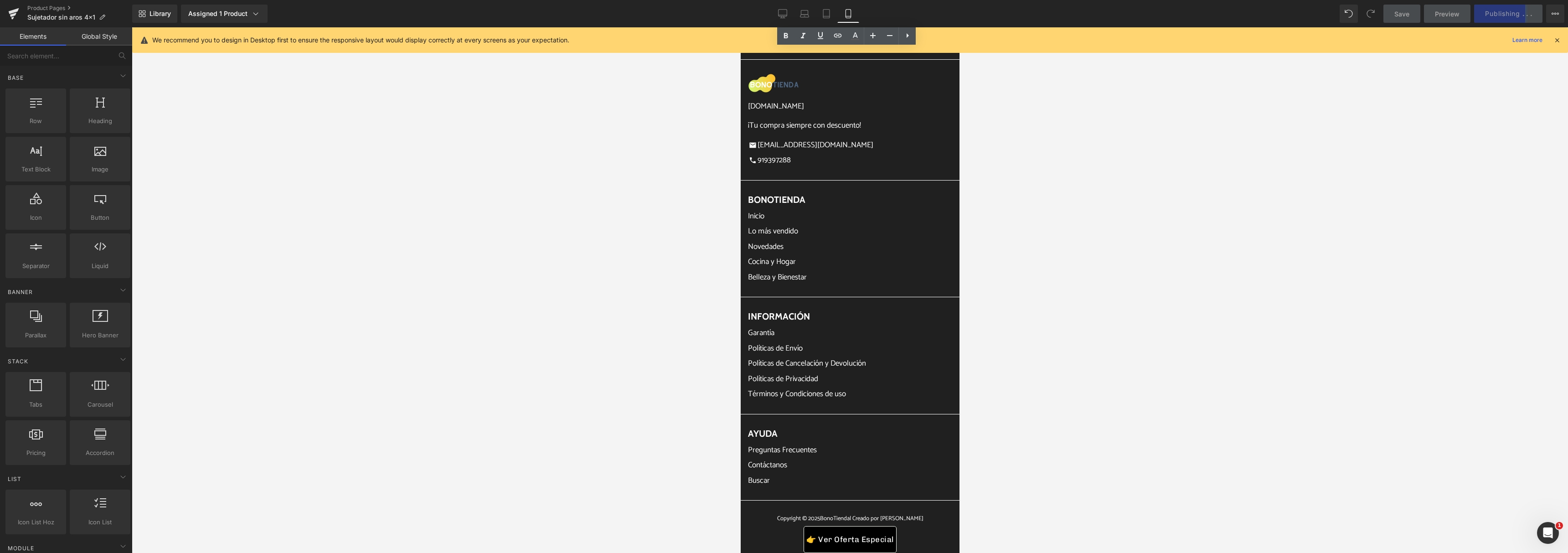
click at [826, 367] on link "Políticas de Cancelación y Devolución" at bounding box center [806, 363] width 118 height 12
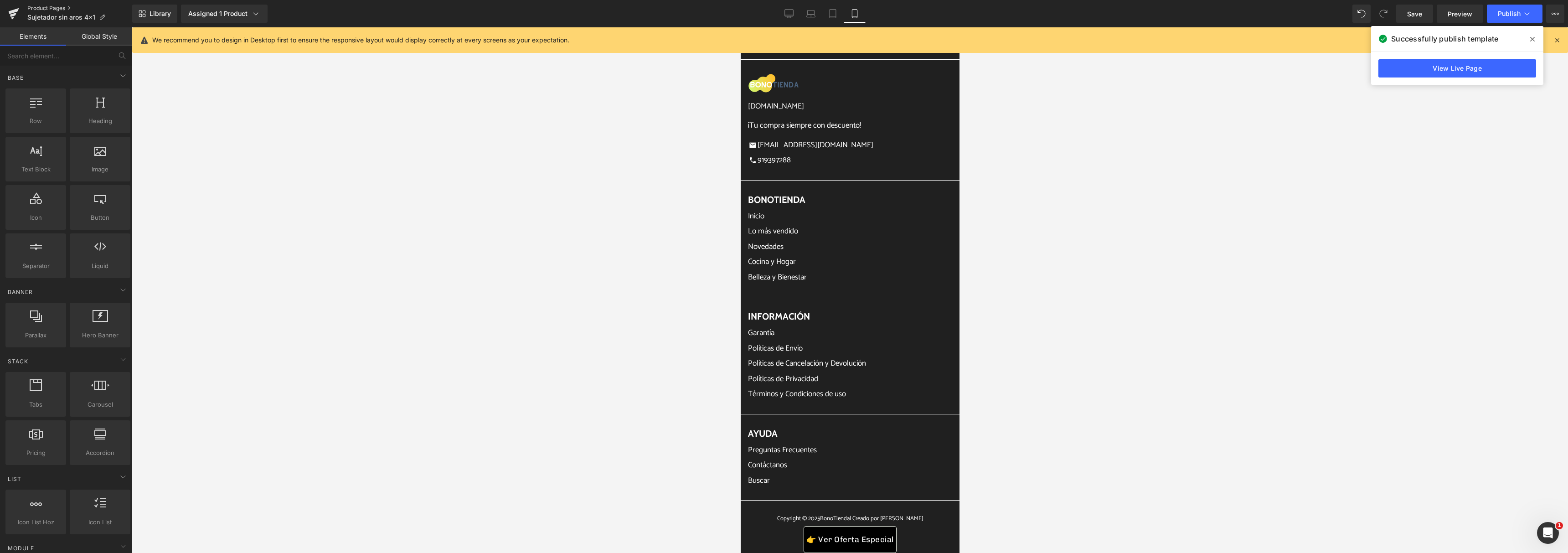
click at [52, 6] on link "Product Pages" at bounding box center [80, 8] width 105 height 7
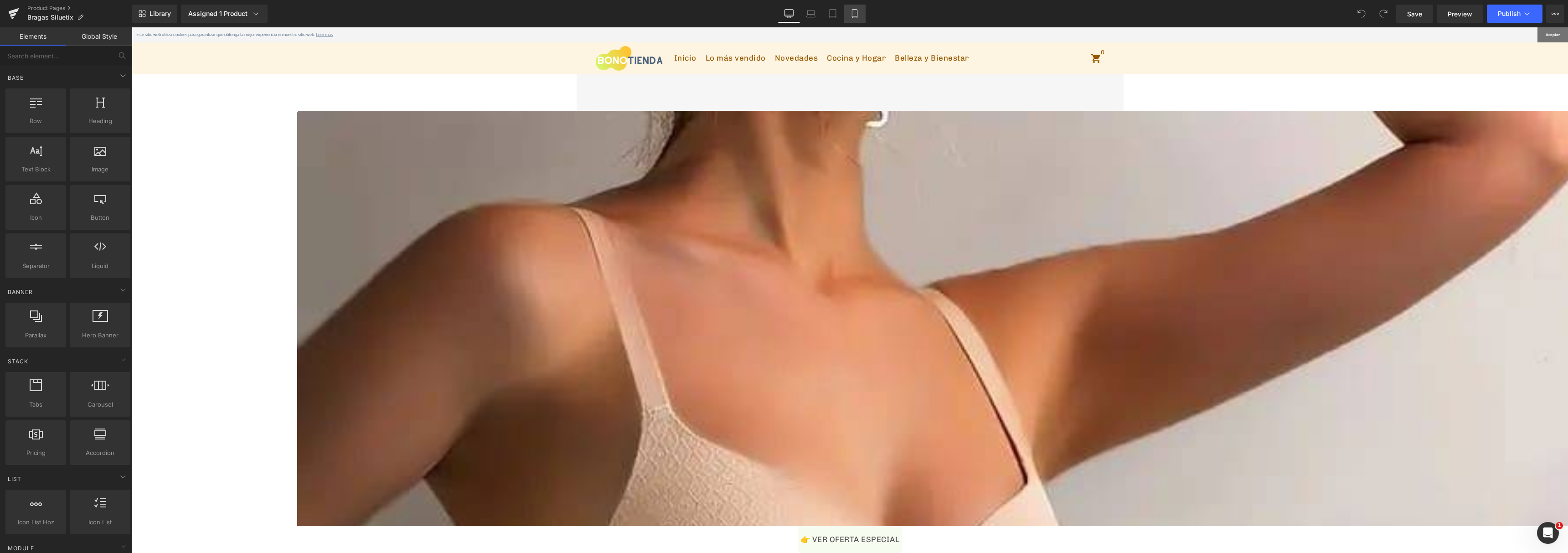
click at [860, 12] on link "Mobile" at bounding box center [855, 14] width 22 height 19
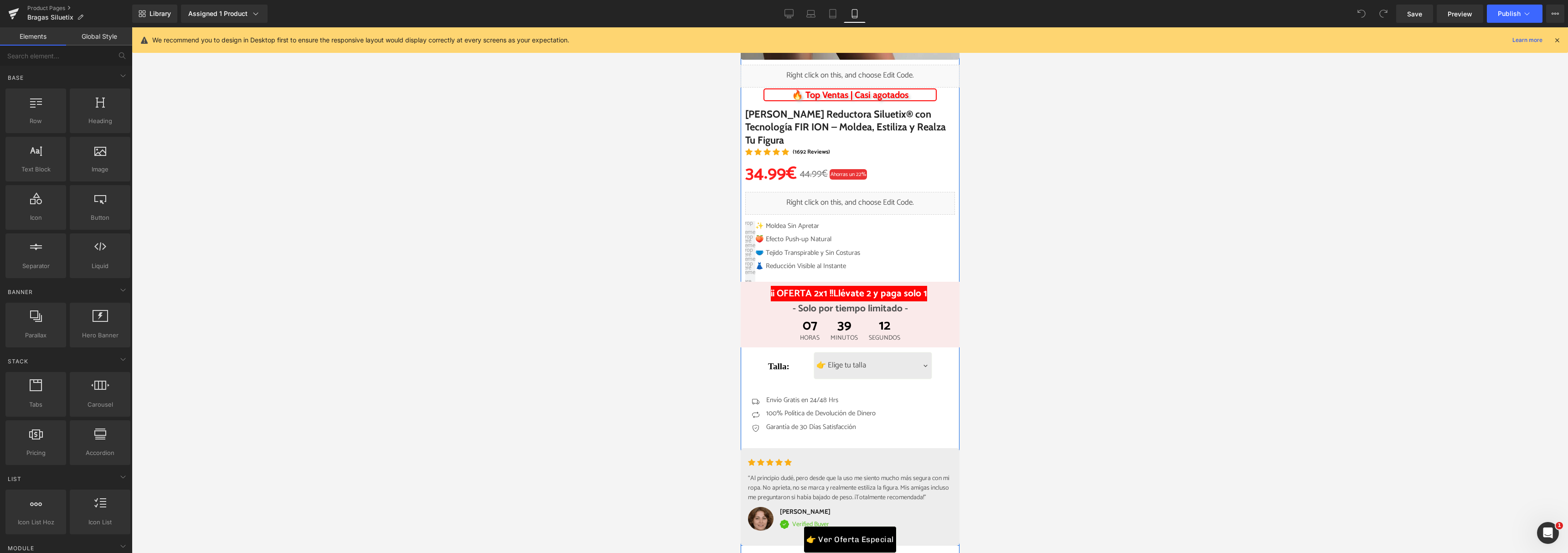
scroll to position [327, 0]
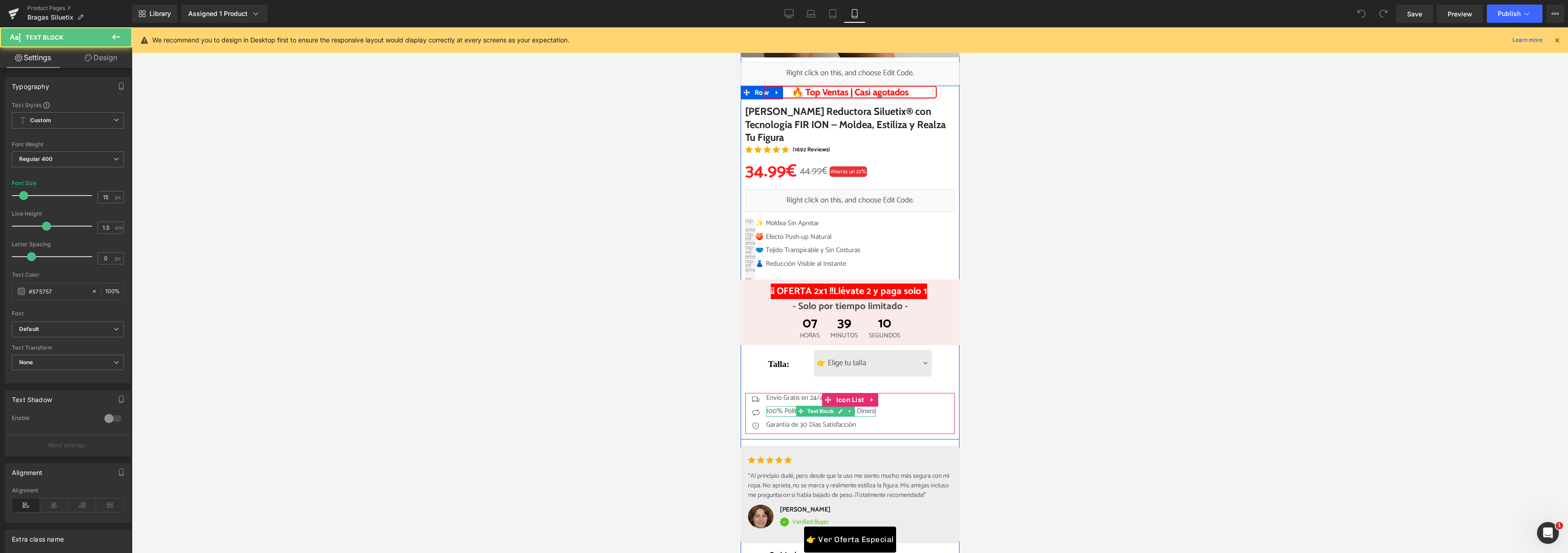
click at [875, 409] on p "100% Política de Devolución de Dinero" at bounding box center [821, 412] width 110 height 11
click at [875, 411] on p "100% Política de Devolución de Dinero" at bounding box center [821, 412] width 110 height 11
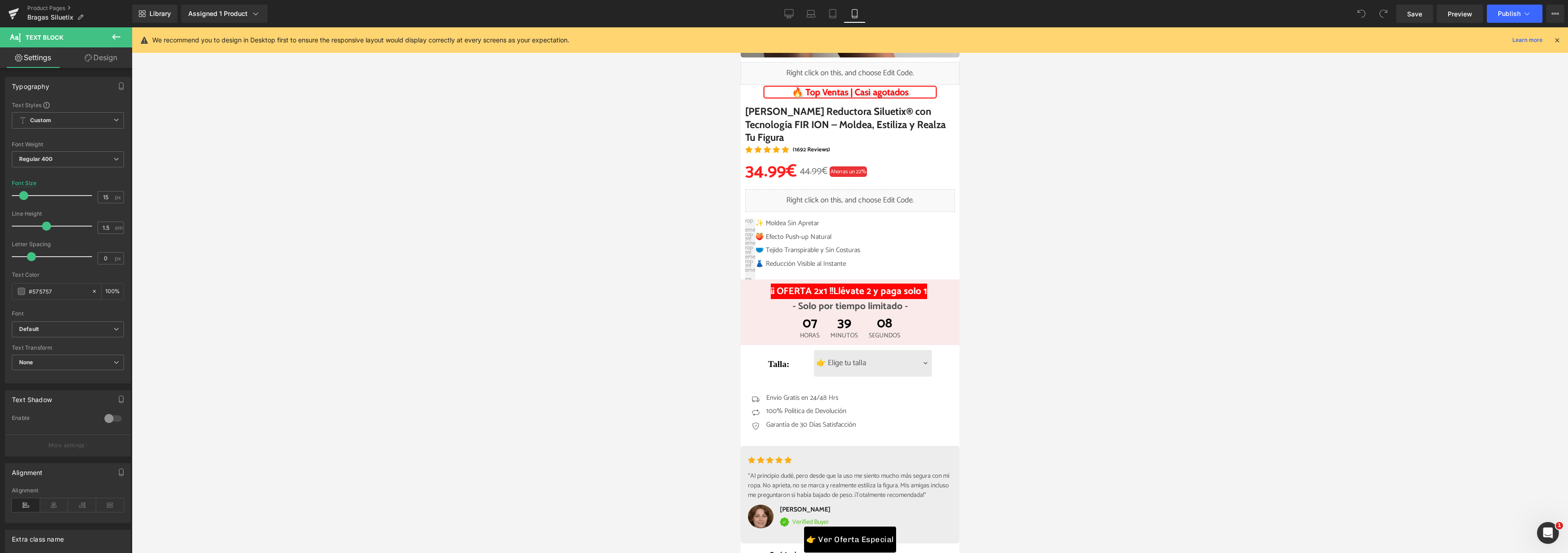
click at [1041, 388] on div at bounding box center [850, 290] width 1436 height 526
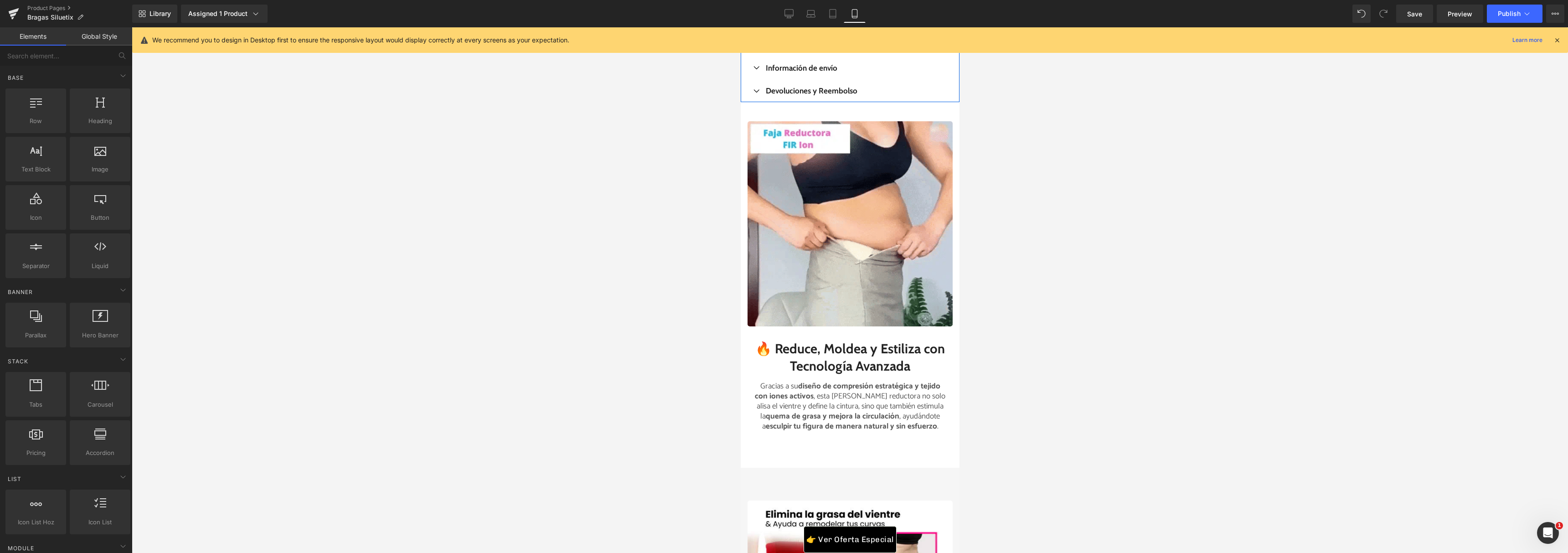
scroll to position [549, 0]
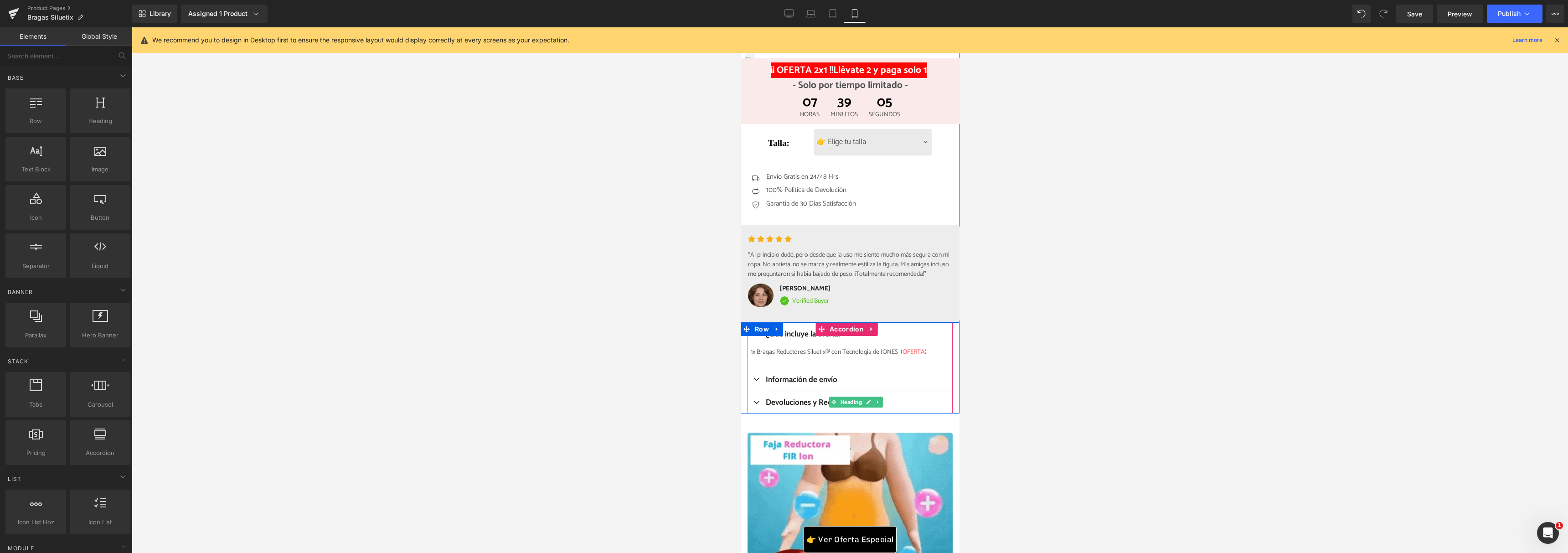
click at [835, 405] on icon at bounding box center [832, 402] width 5 height 5
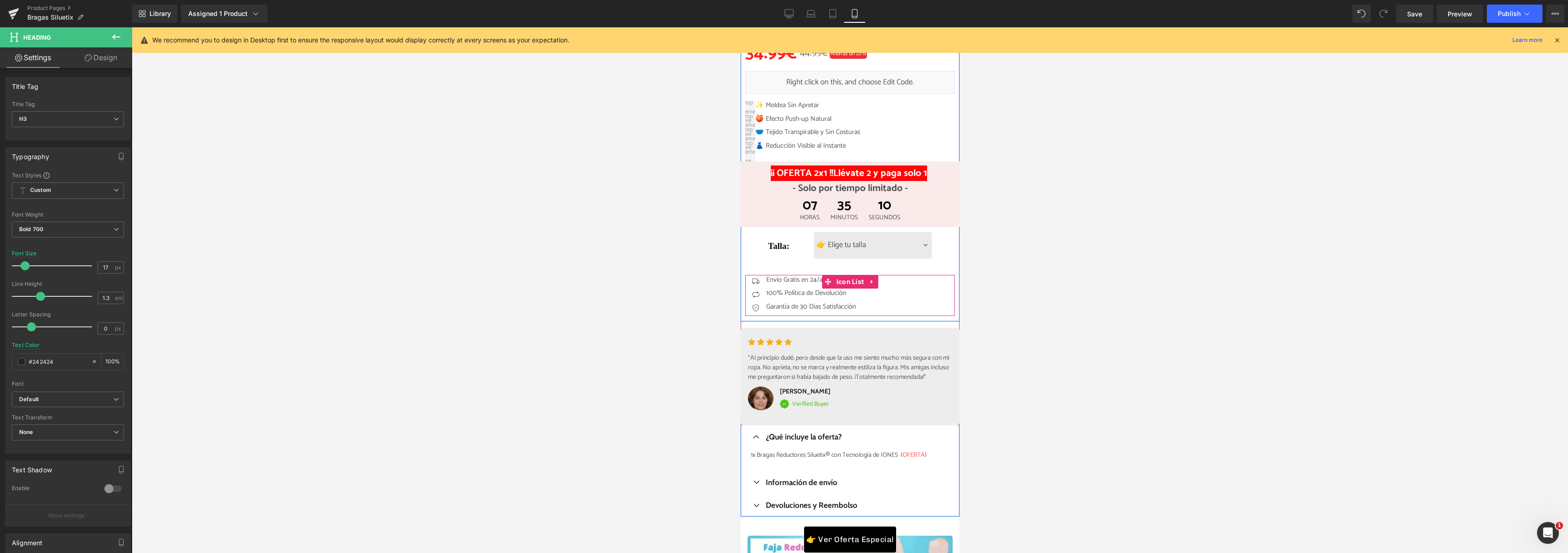
scroll to position [633, 0]
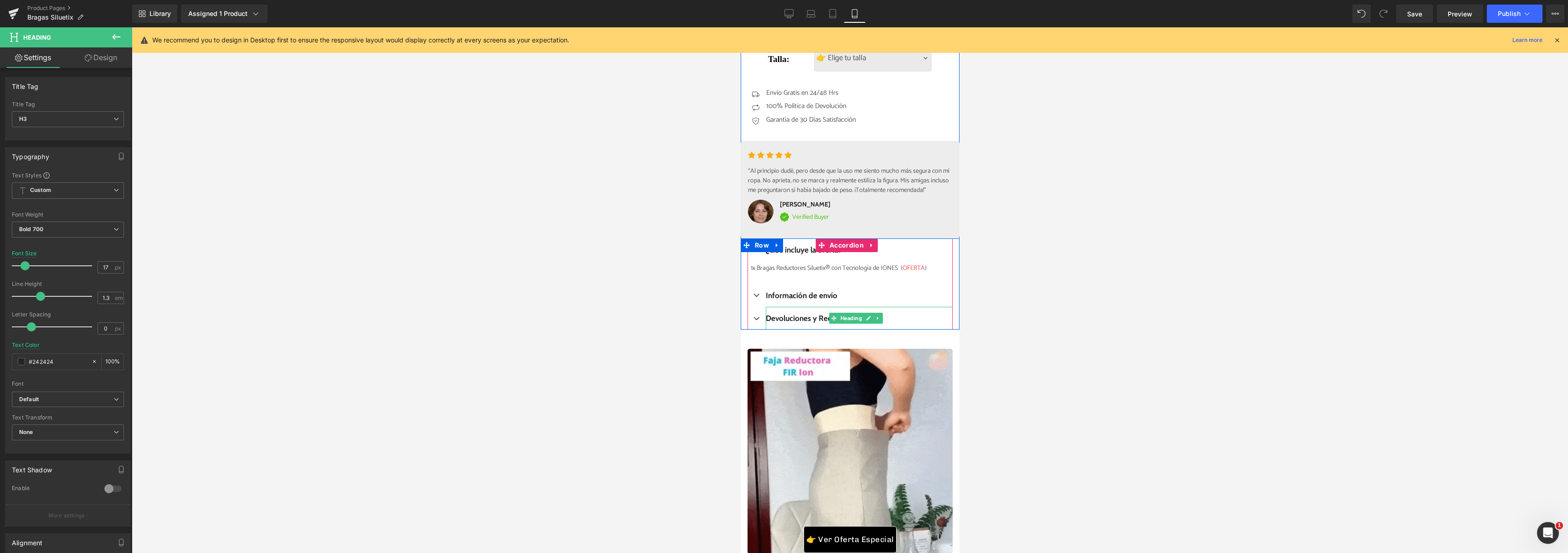
click at [804, 324] on h3 "Devoluciones y Reembolso" at bounding box center [859, 318] width 187 height 10
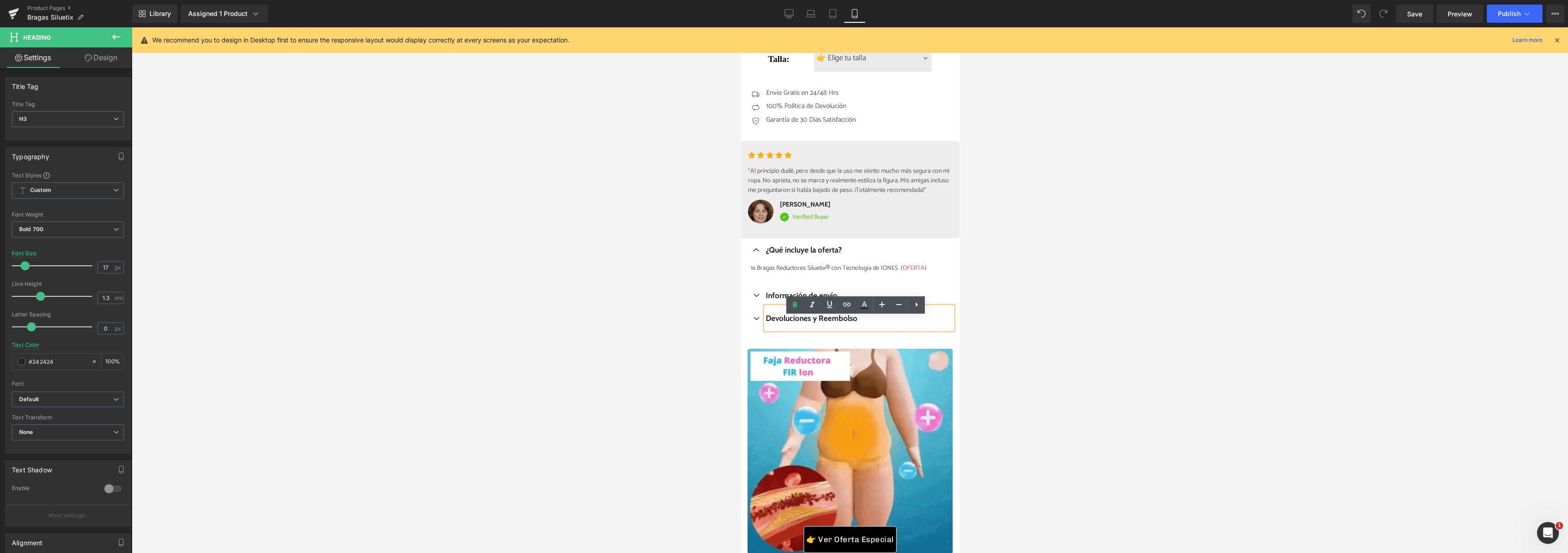
click at [757, 330] on button "button" at bounding box center [756, 318] width 19 height 23
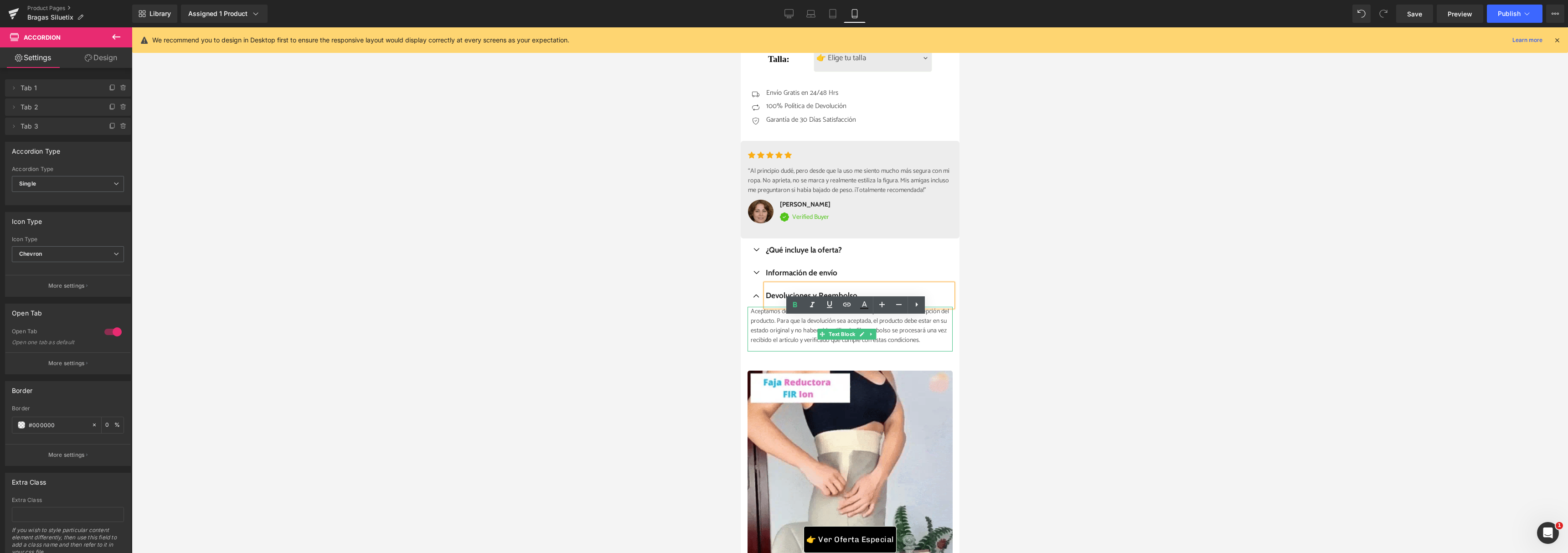
click at [882, 345] on p "Aceptamos devoluciones dentro de los 30 días posteriores a la recepción del pro…" at bounding box center [851, 326] width 202 height 39
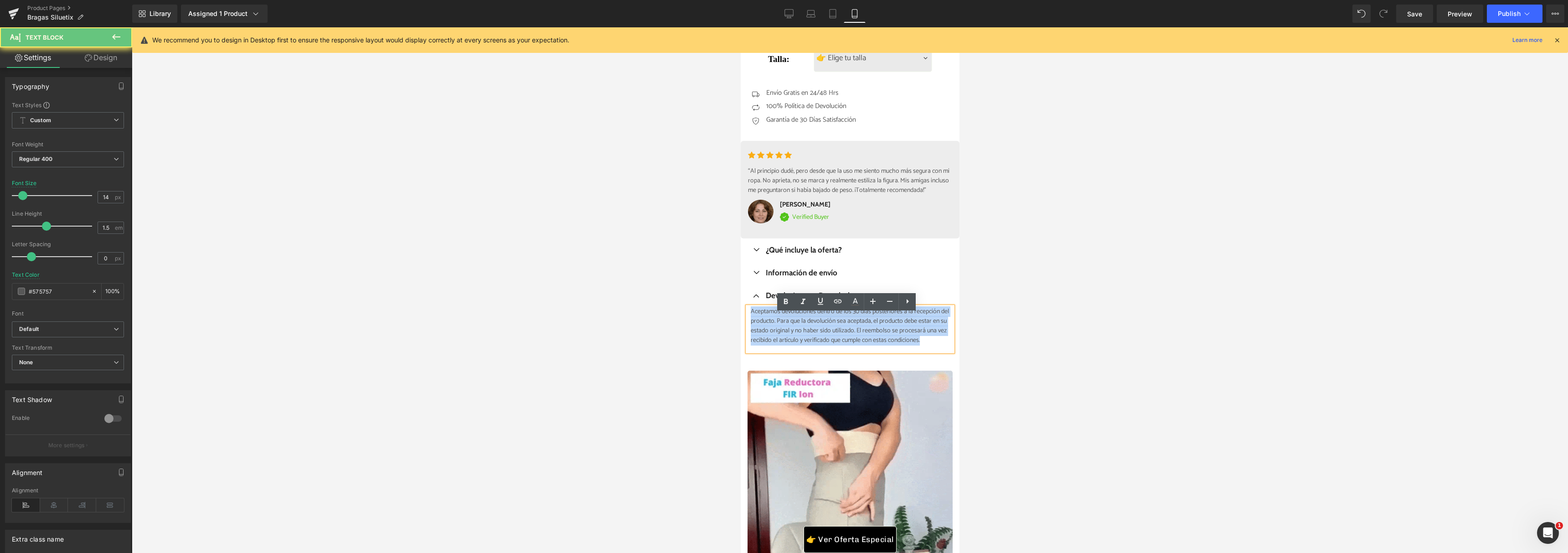
drag, startPoint x: 872, startPoint y: 358, endPoint x: 715, endPoint y: 317, distance: 162.3
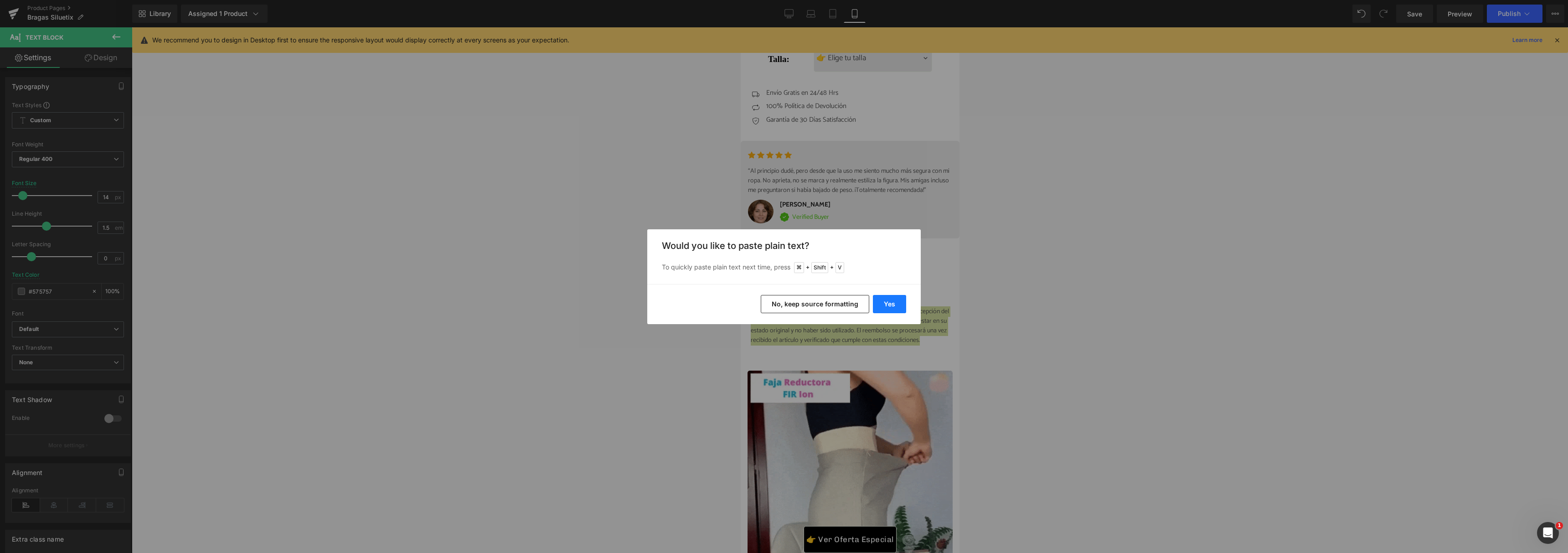
click at [890, 302] on button "Yes" at bounding box center [889, 304] width 33 height 19
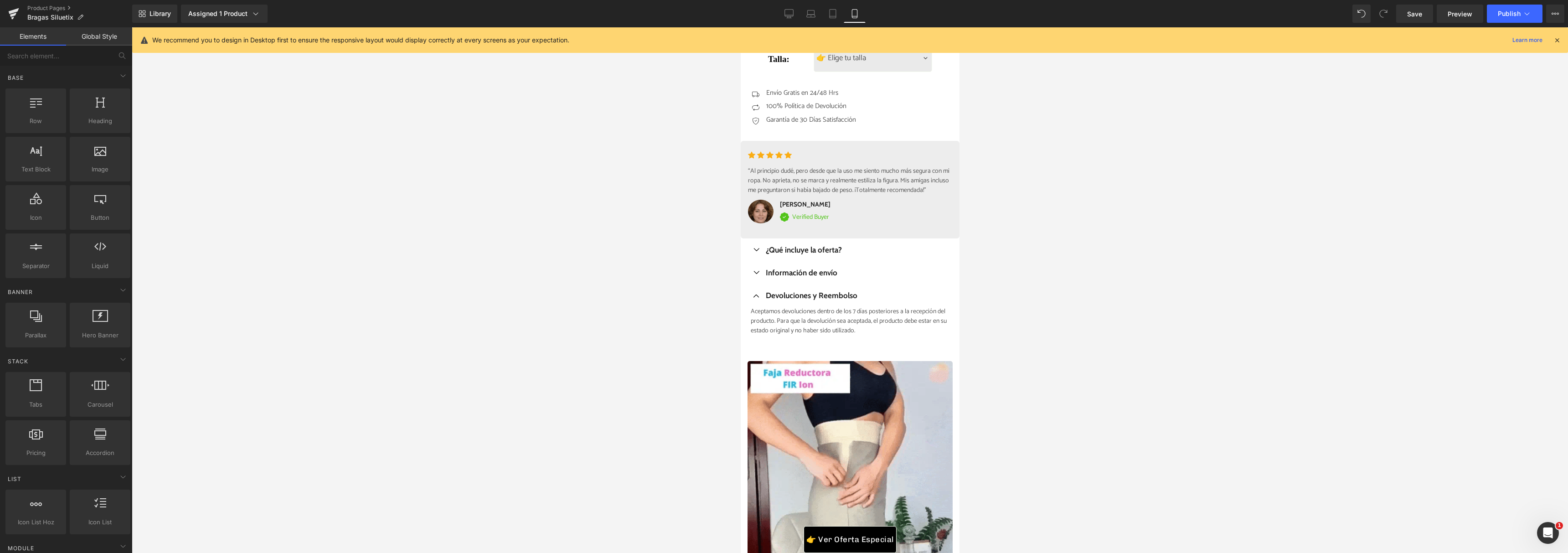
click at [1007, 291] on div at bounding box center [850, 290] width 1436 height 526
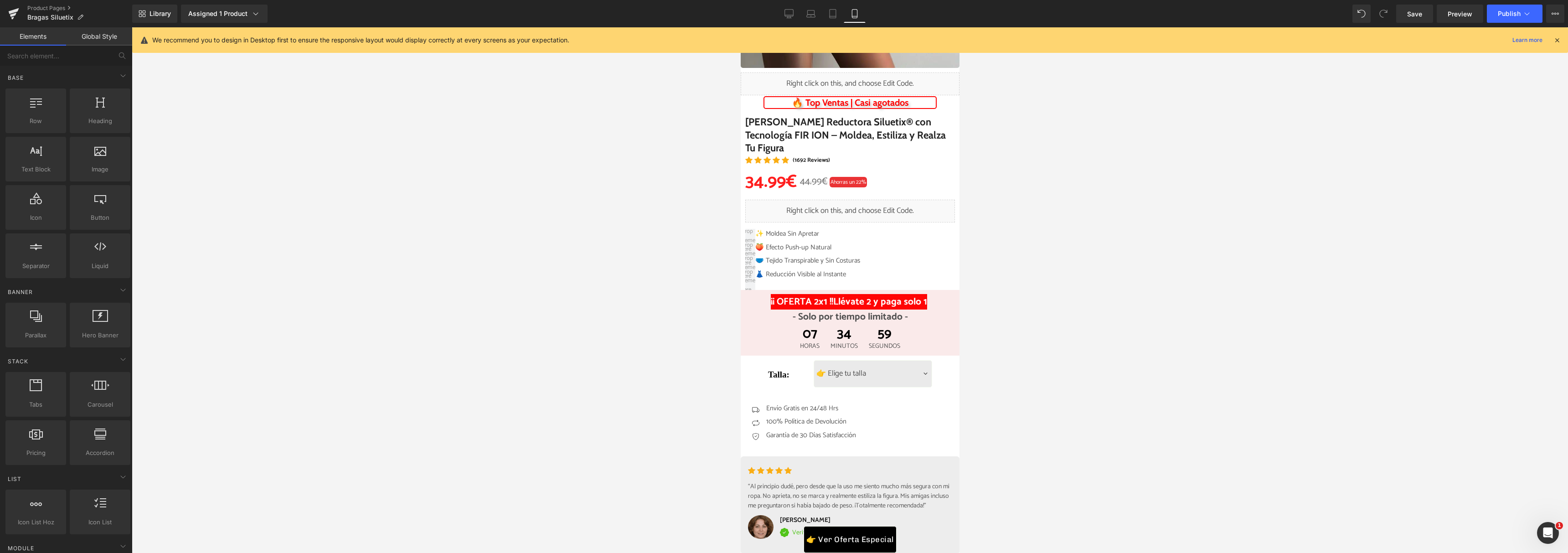
scroll to position [224, 0]
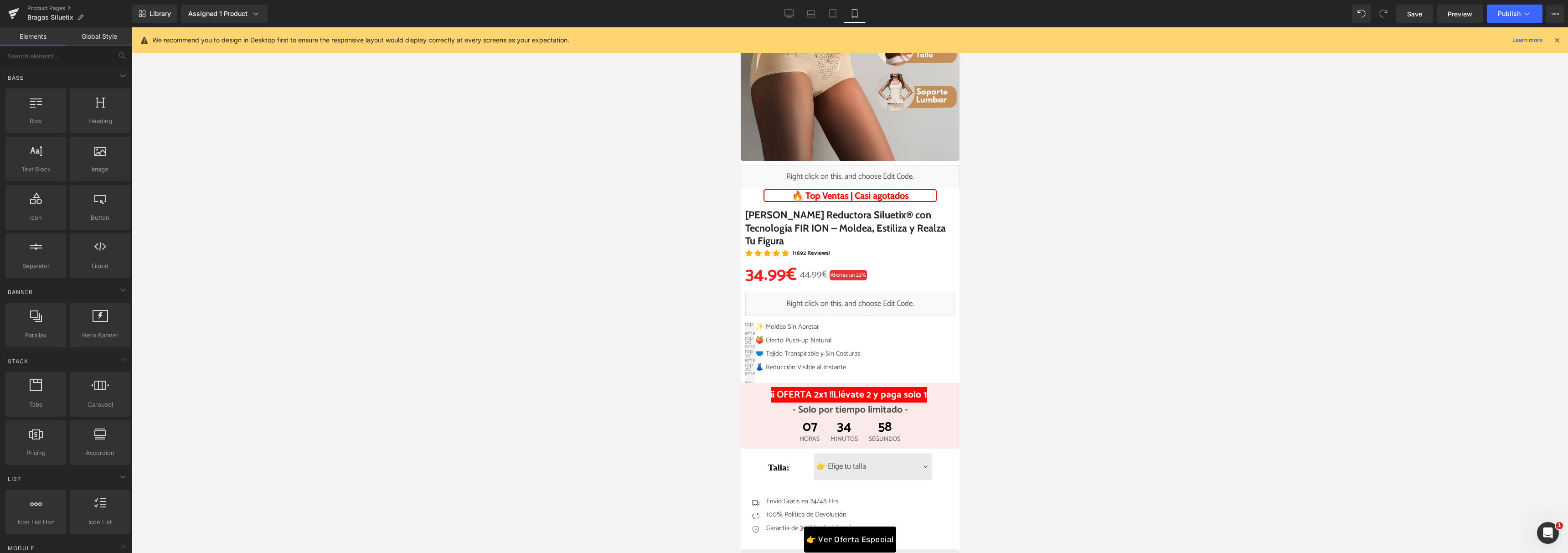
click at [839, 231] on div "[PERSON_NAME] Reductora Siluetix® con Tecnología FIR ION – Moldea, Estiliza y R…" at bounding box center [850, 225] width 210 height 47
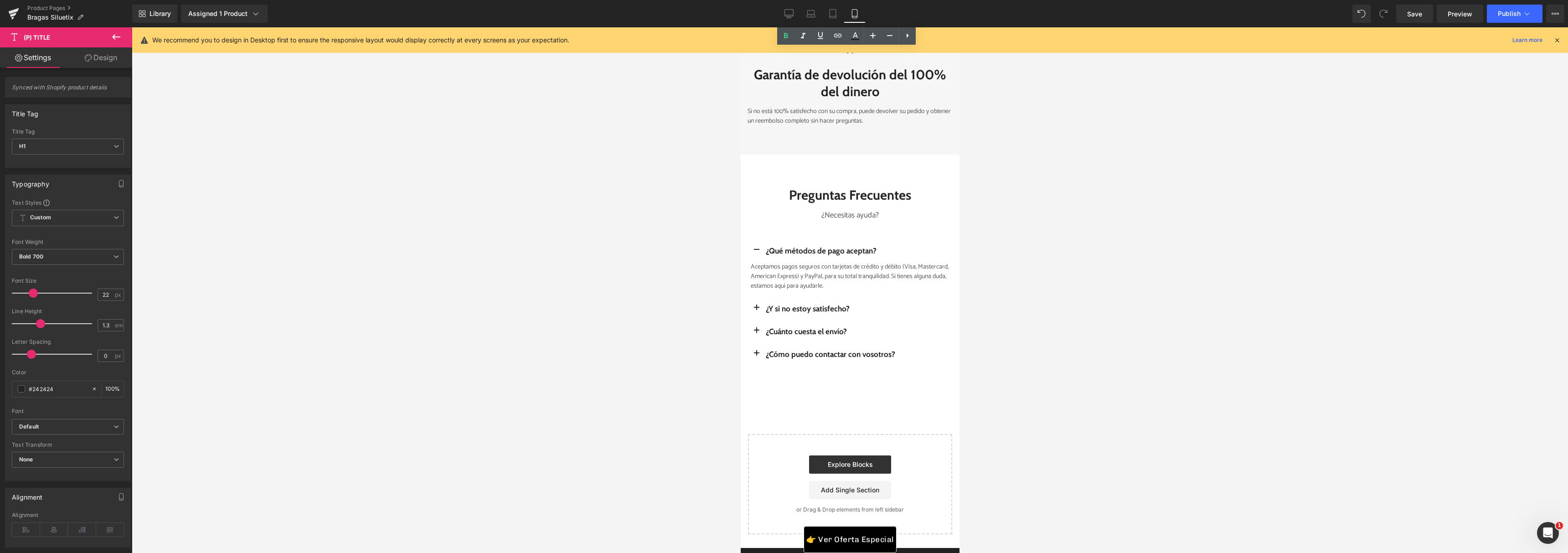
scroll to position [4063, 0]
click at [786, 311] on h3 "¿Y si no estoy satisfecho?" at bounding box center [859, 306] width 187 height 10
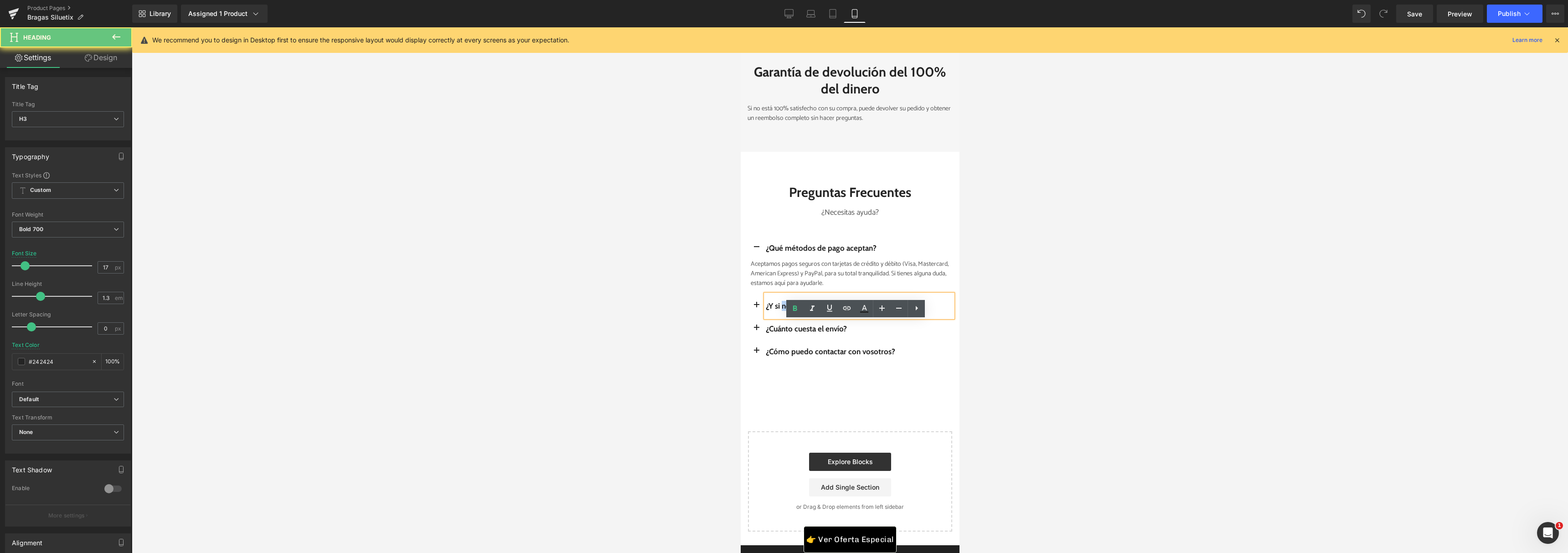
click at [757, 317] on button "button" at bounding box center [756, 306] width 19 height 23
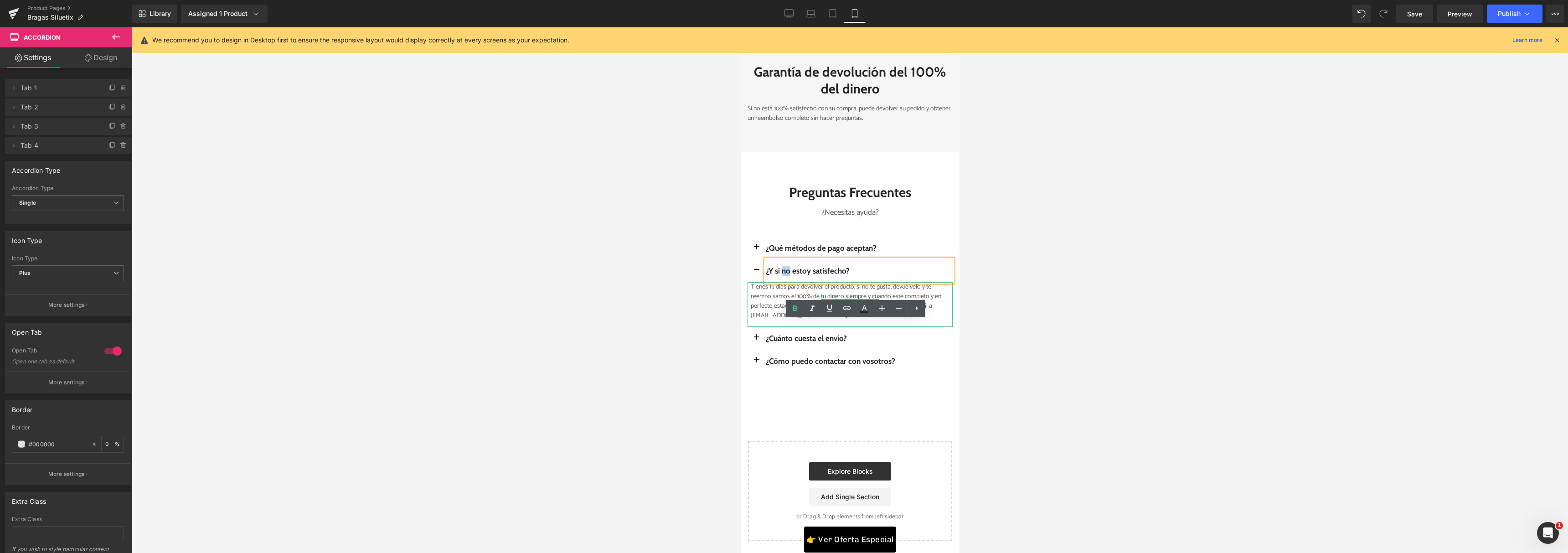
click at [899, 321] on p "Tienes 15 días para devolver el producto, si no te gusta, devuélvelo y te reemb…" at bounding box center [851, 301] width 202 height 39
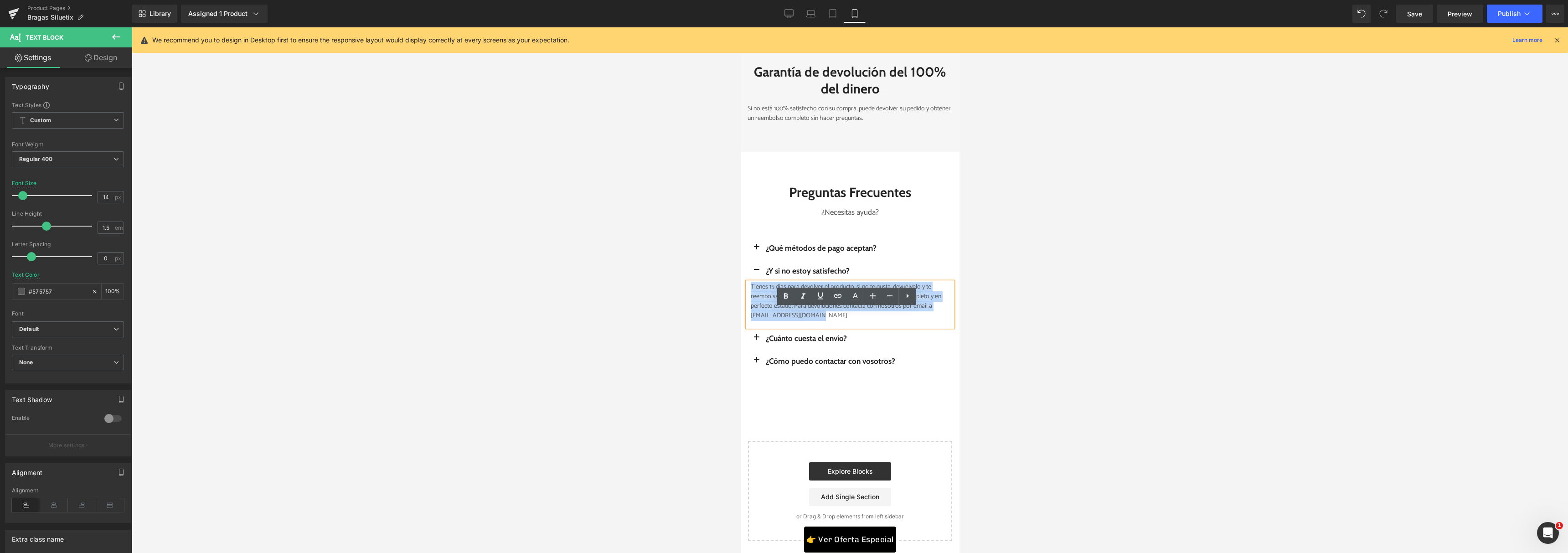
drag, startPoint x: 892, startPoint y: 342, endPoint x: 743, endPoint y: 310, distance: 152.4
click at [747, 310] on div "Tienes 15 días para devolver el producto, si no te gusta, devuélvelo y te reemb…" at bounding box center [849, 304] width 205 height 45
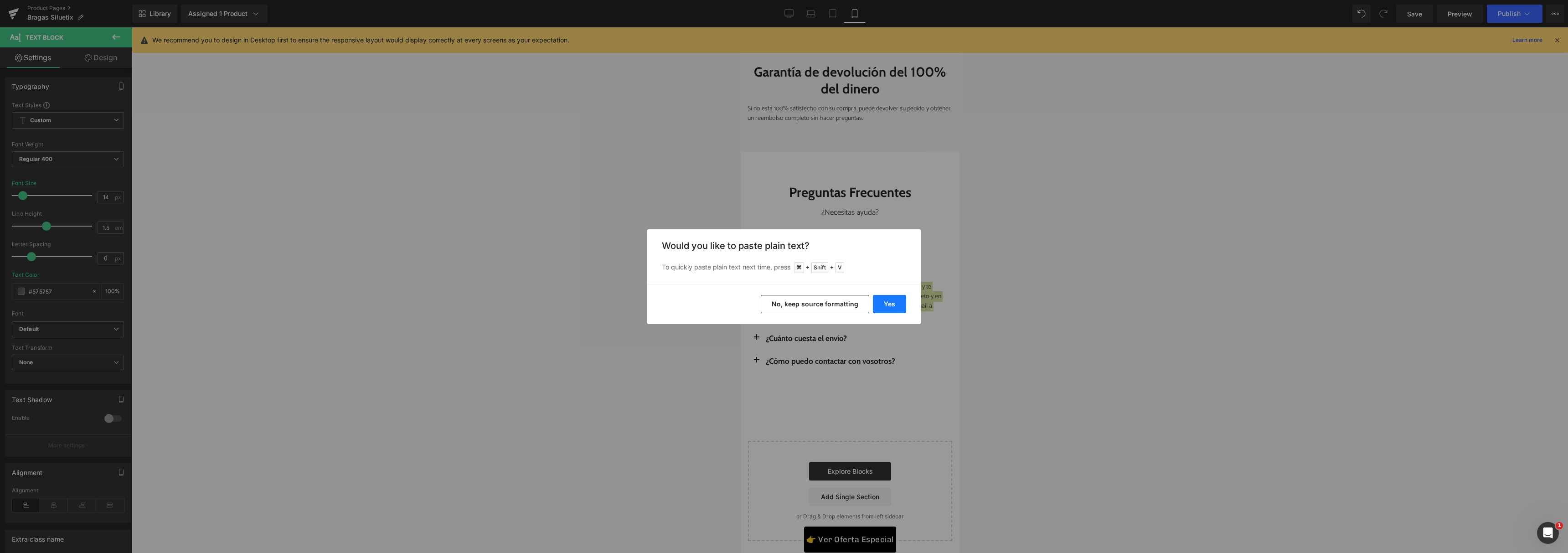
click at [887, 299] on button "Yes" at bounding box center [889, 304] width 33 height 19
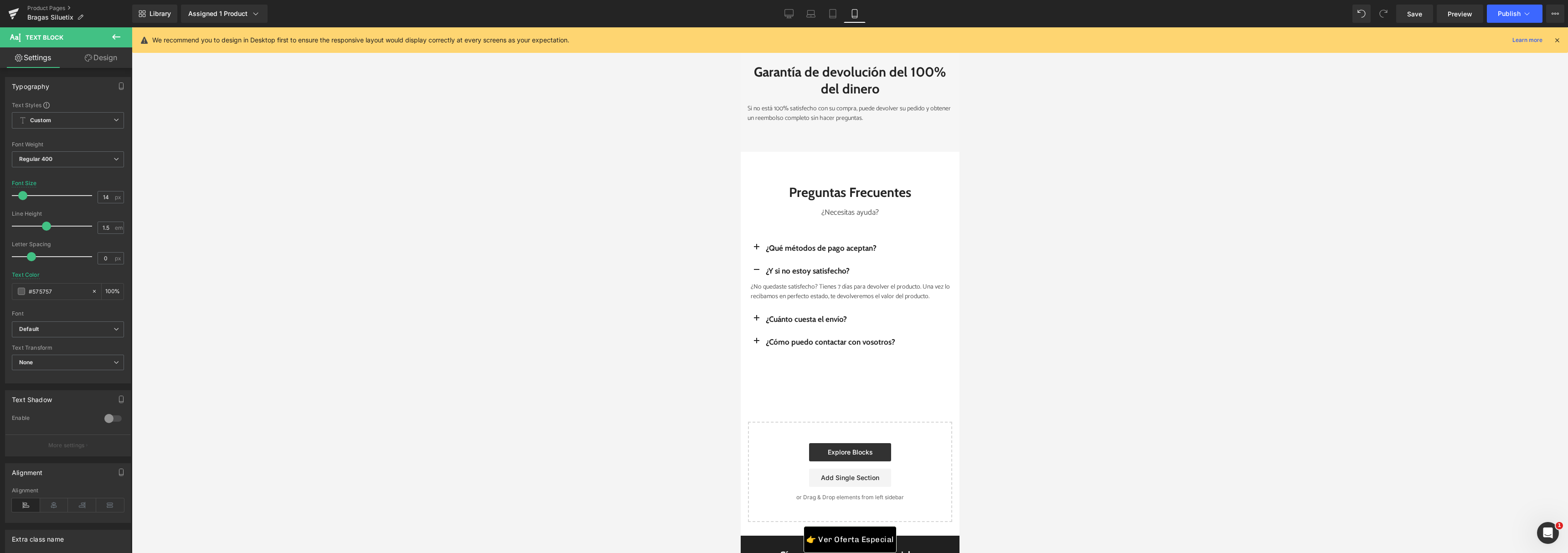
click at [980, 282] on div at bounding box center [850, 290] width 1436 height 526
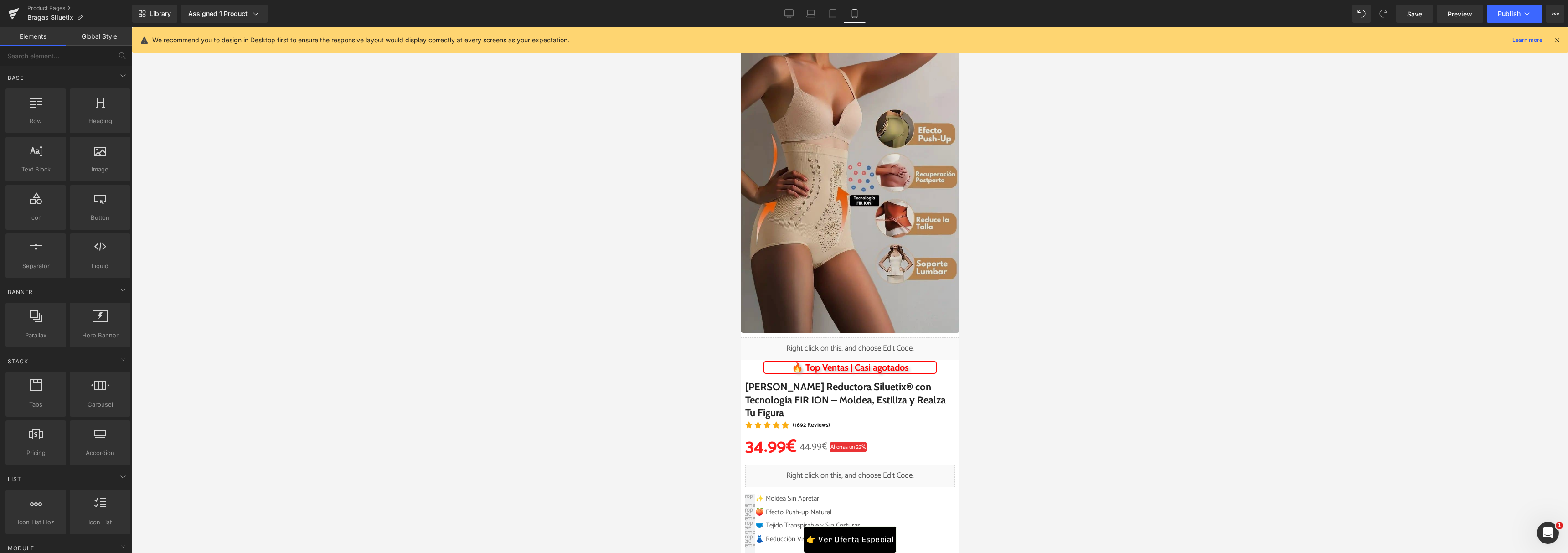
scroll to position [0, 0]
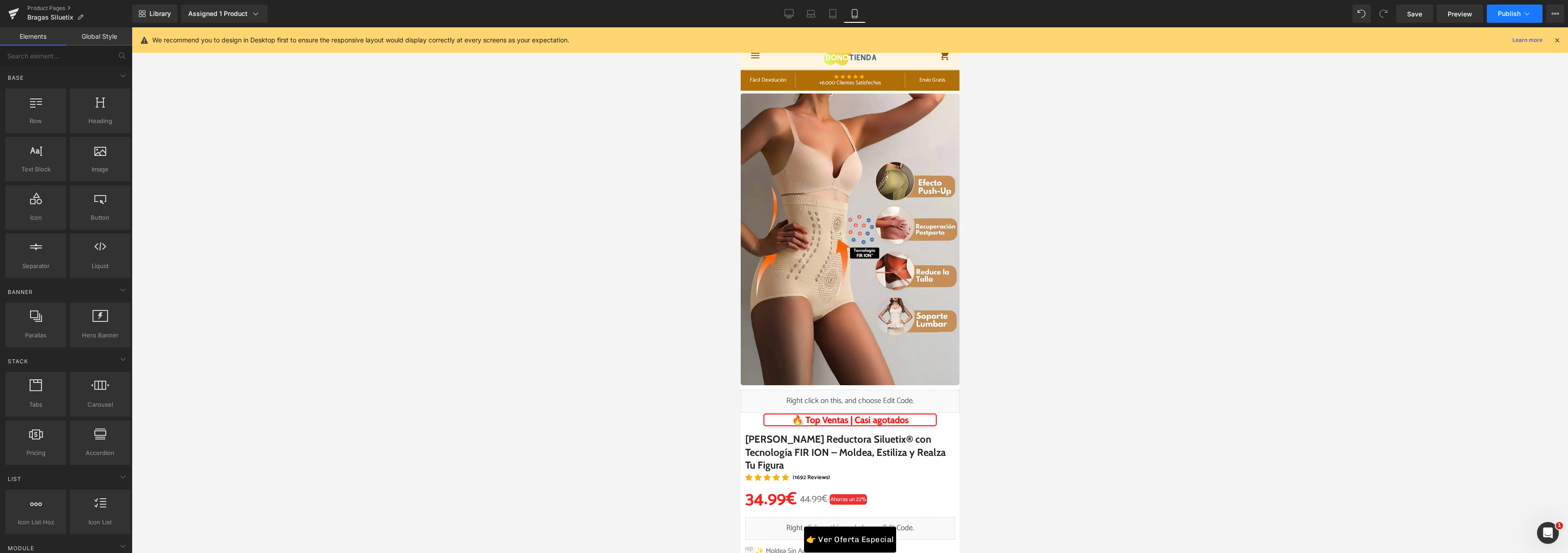
click at [1500, 14] on span "Publish" at bounding box center [1509, 13] width 23 height 7
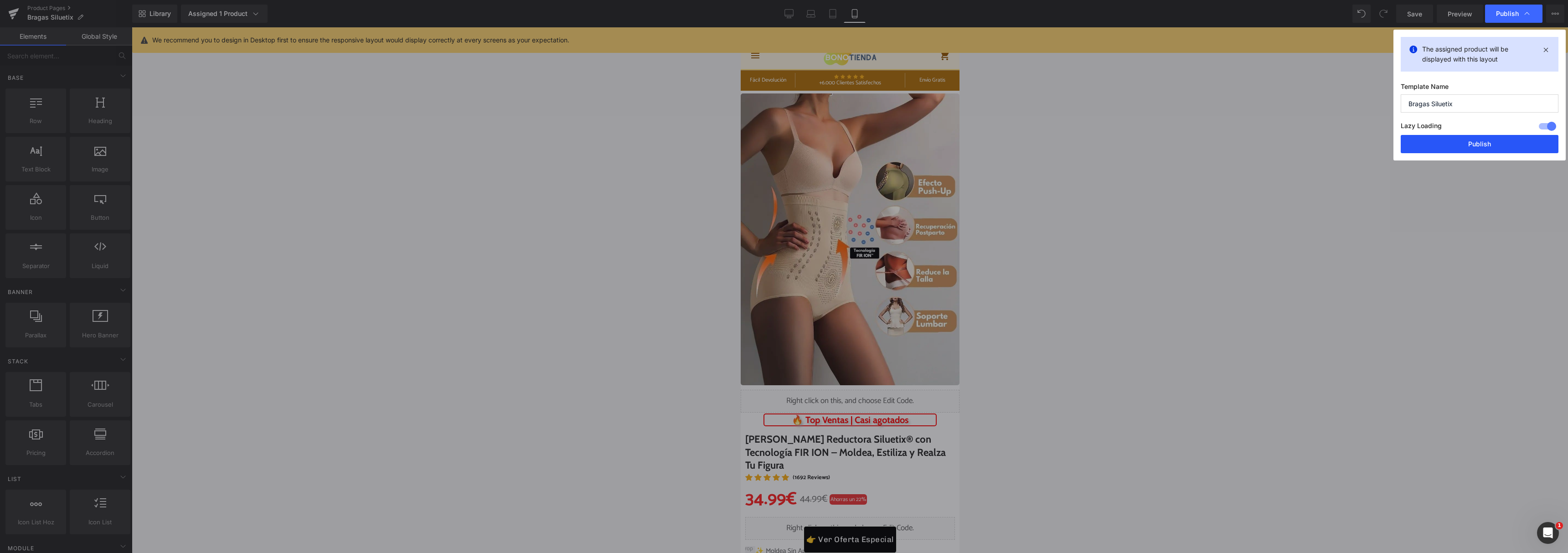
click at [1455, 141] on button "Publish" at bounding box center [1479, 144] width 157 height 19
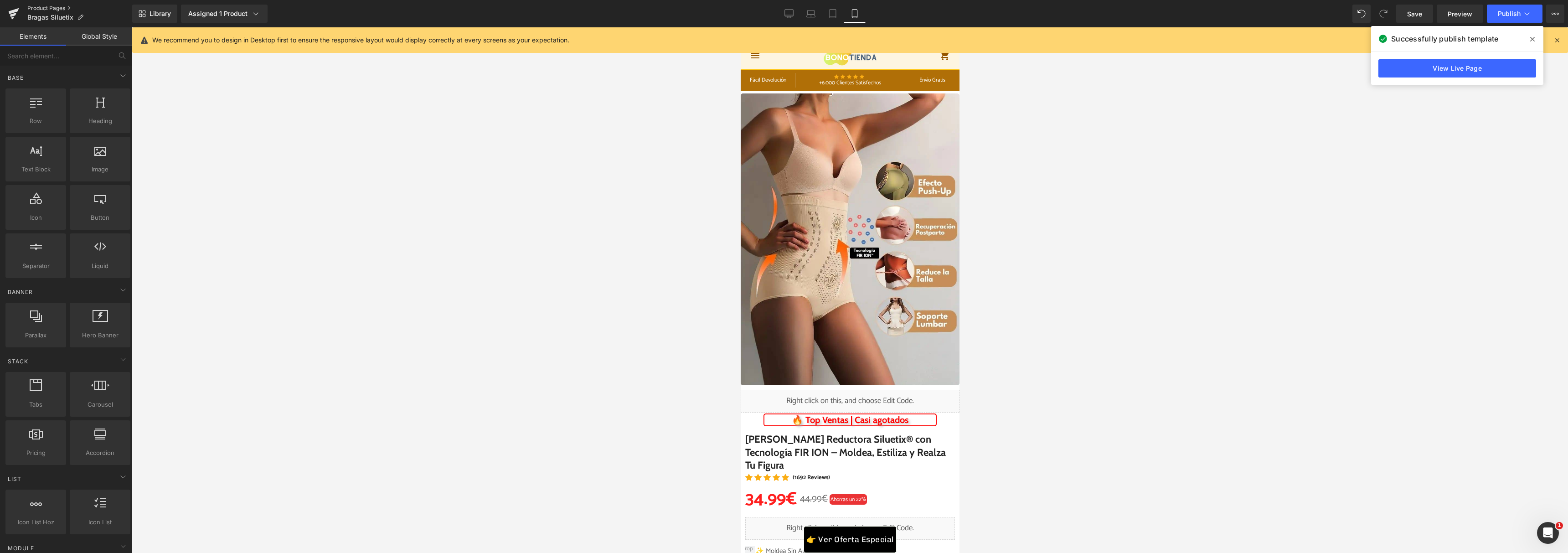
click at [52, 9] on link "Product Pages" at bounding box center [80, 8] width 105 height 7
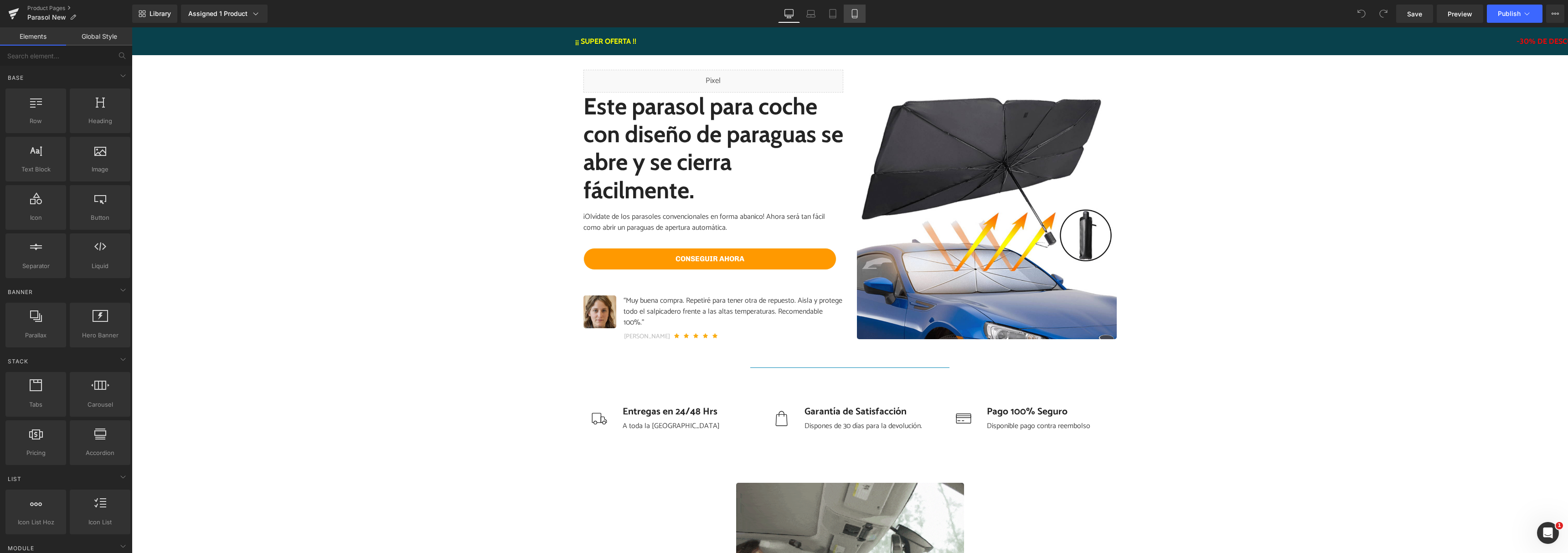
click at [853, 19] on link "Mobile" at bounding box center [855, 14] width 22 height 19
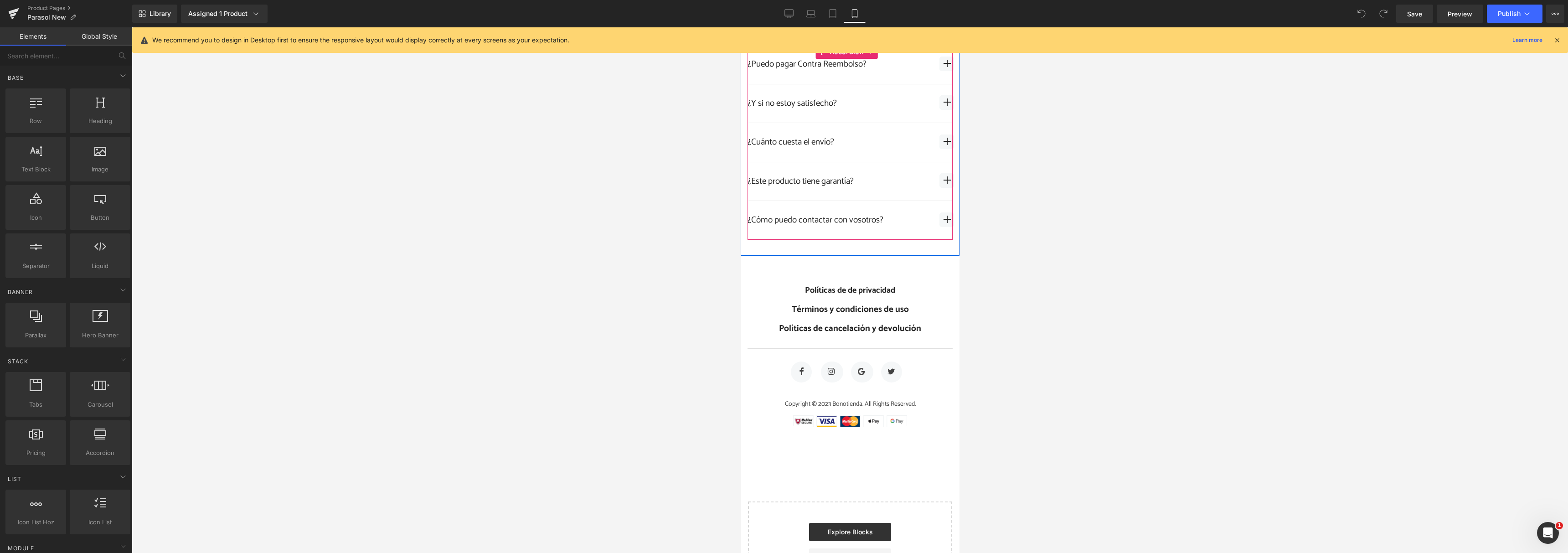
scroll to position [5731, 0]
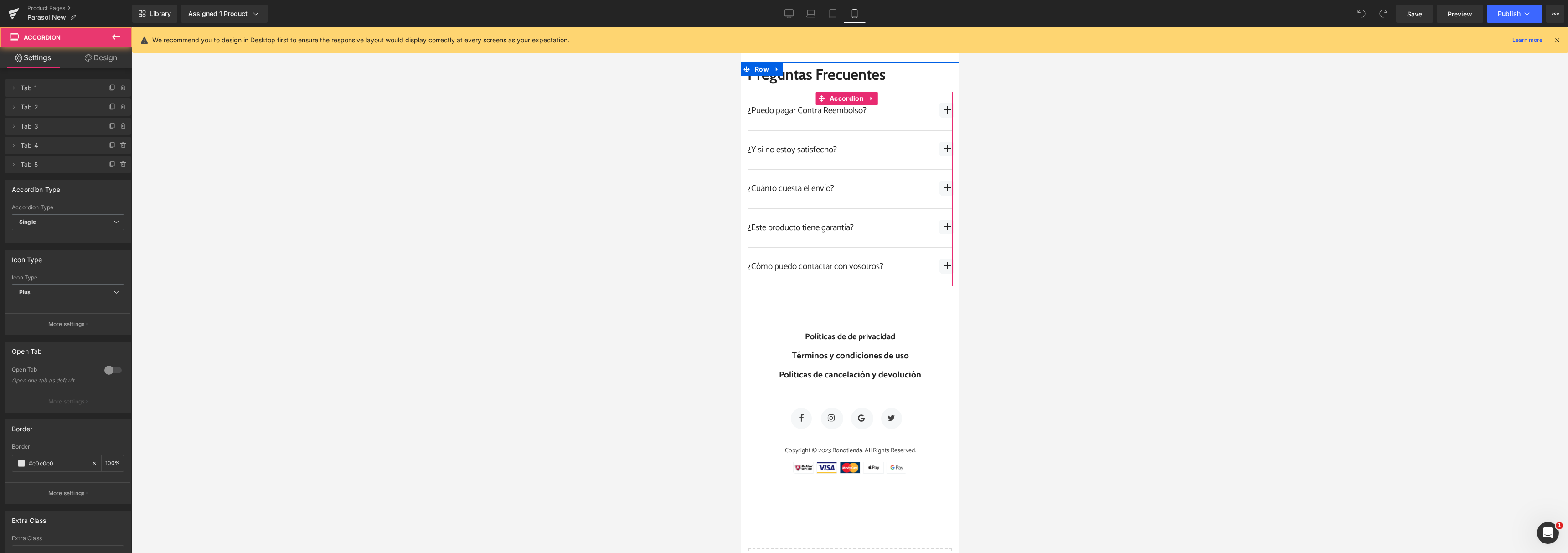
click at [939, 156] on span "button" at bounding box center [946, 149] width 15 height 15
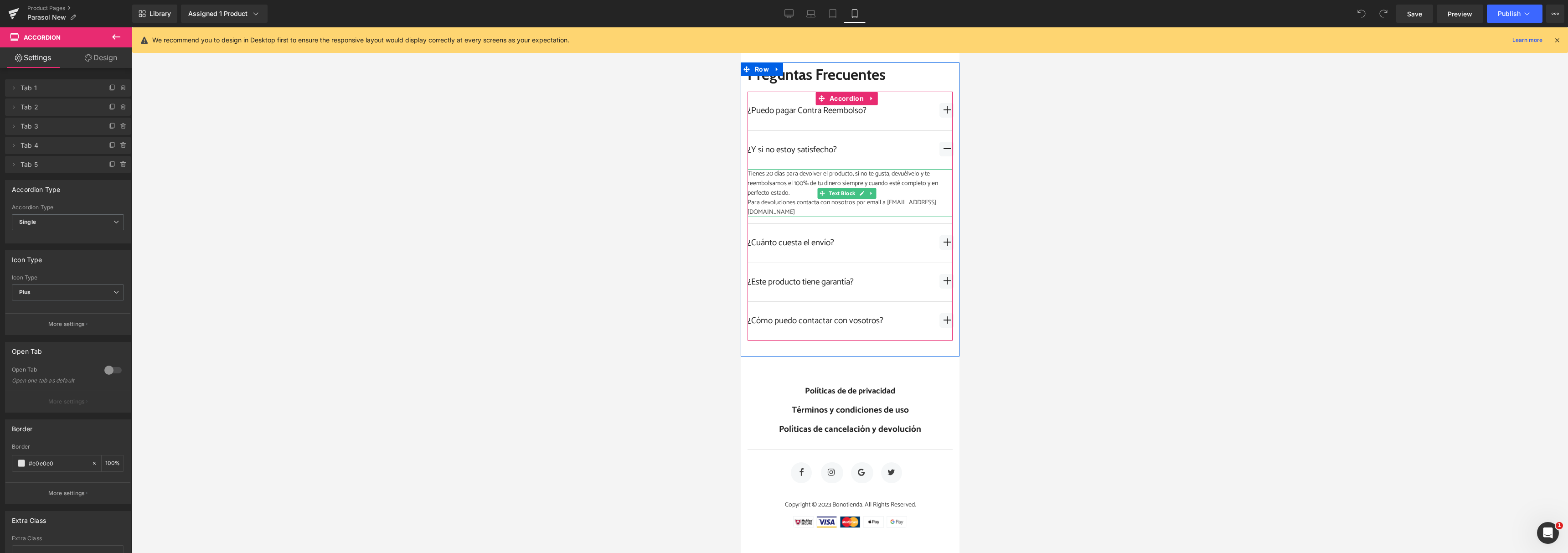
click at [915, 217] on div "Para devoluciones contacta con nosotros por email a clientes@bonotienda.com" at bounding box center [849, 207] width 205 height 19
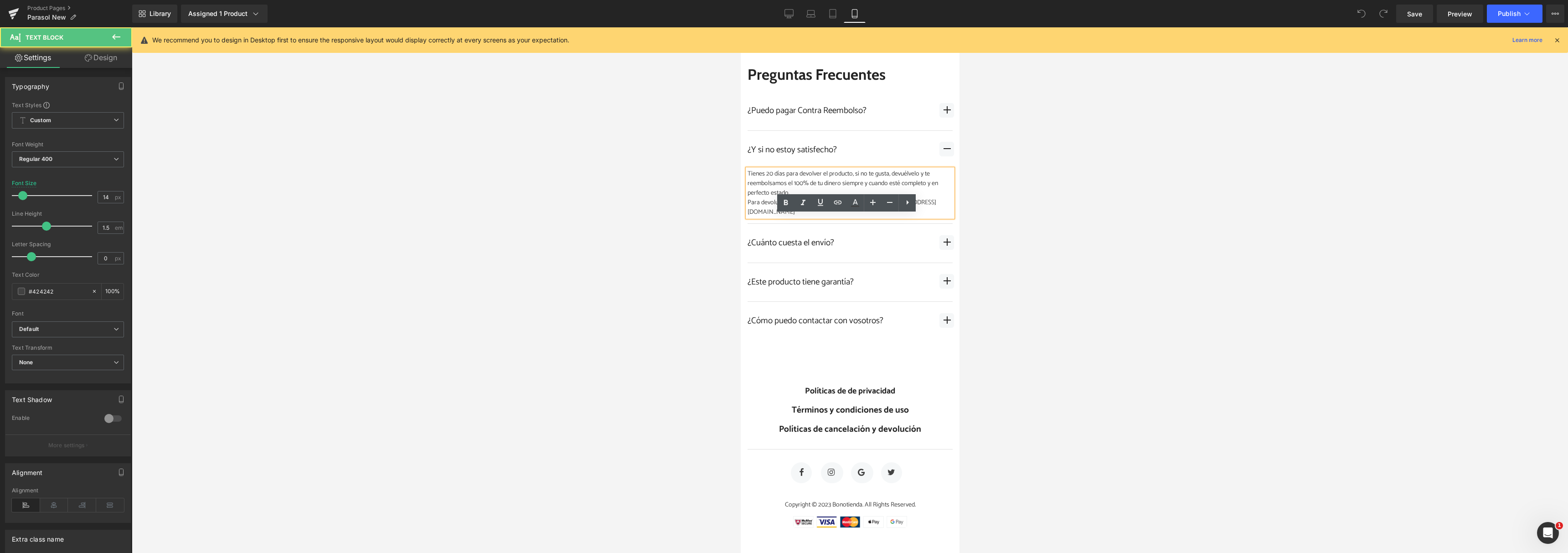
drag, startPoint x: 880, startPoint y: 249, endPoint x: 873, endPoint y: 252, distance: 7.6
click at [880, 217] on div "Para devoluciones contacta con nosotros por email a clientes@bonotienda.com" at bounding box center [849, 207] width 205 height 19
click at [852, 217] on div "Para devoluciones contacta con nosotros por email a clientes@bonotienda.com" at bounding box center [849, 207] width 205 height 19
drag, startPoint x: 848, startPoint y: 254, endPoint x: 761, endPoint y: 224, distance: 92.0
click at [750, 217] on div "Tienes 20 días para devolver el producto, si no te gusta, devuélvelo y te reemb…" at bounding box center [849, 193] width 205 height 48
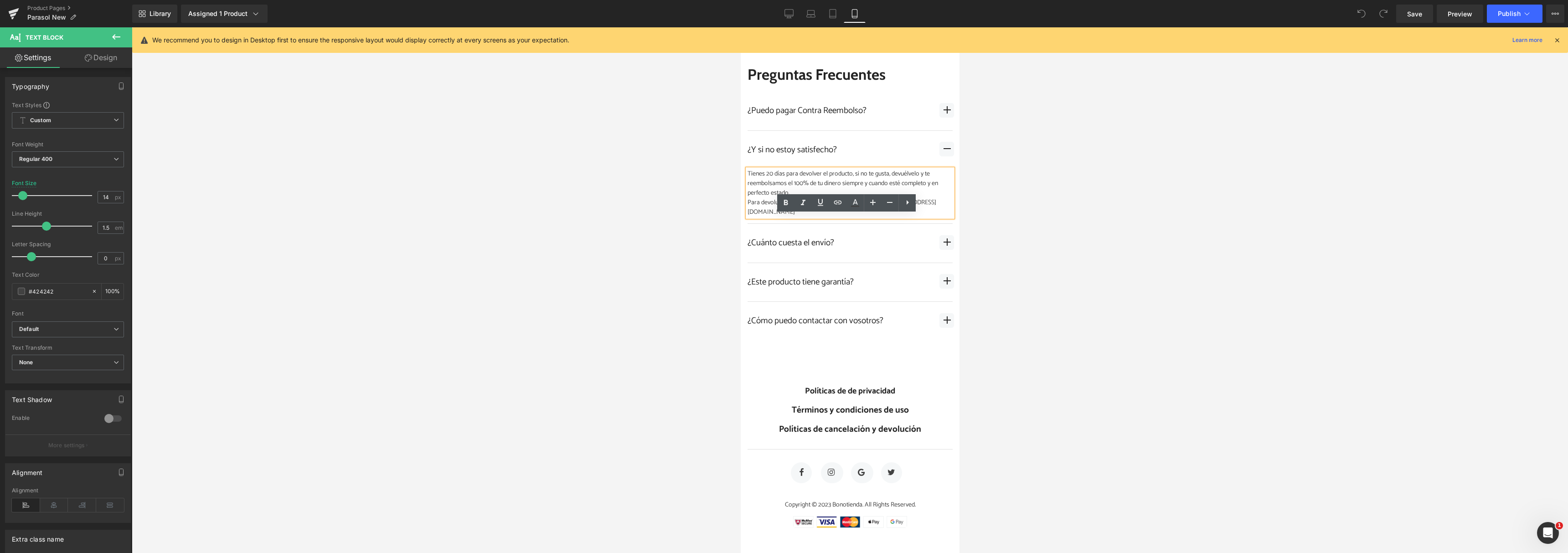
click at [767, 217] on div "Tienes 20 días para devolver el producto, si no te gusta, devuélvelo y te reemb…" at bounding box center [849, 193] width 205 height 48
drag, startPoint x: 822, startPoint y: 256, endPoint x: 751, endPoint y: 218, distance: 80.5
click at [751, 217] on div "Tienes 20 días para devolver el producto, si no te gusta, devuélvelo y te reemb…" at bounding box center [849, 193] width 205 height 48
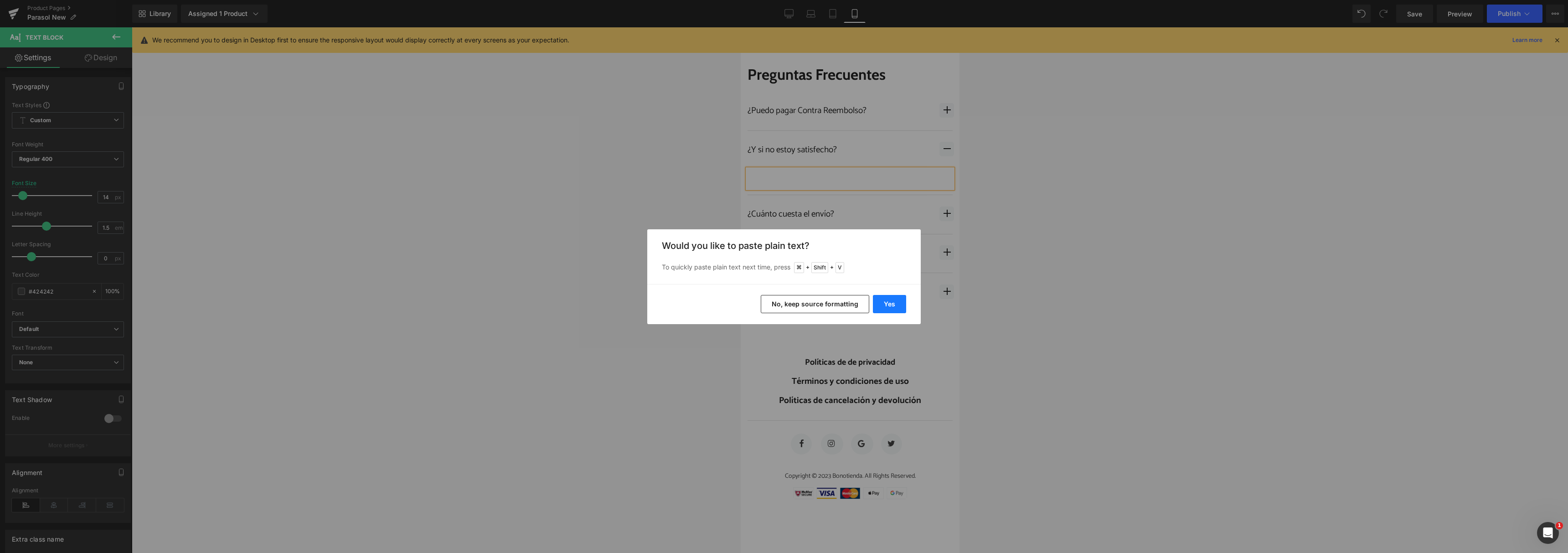
click at [884, 307] on button "Yes" at bounding box center [889, 304] width 33 height 19
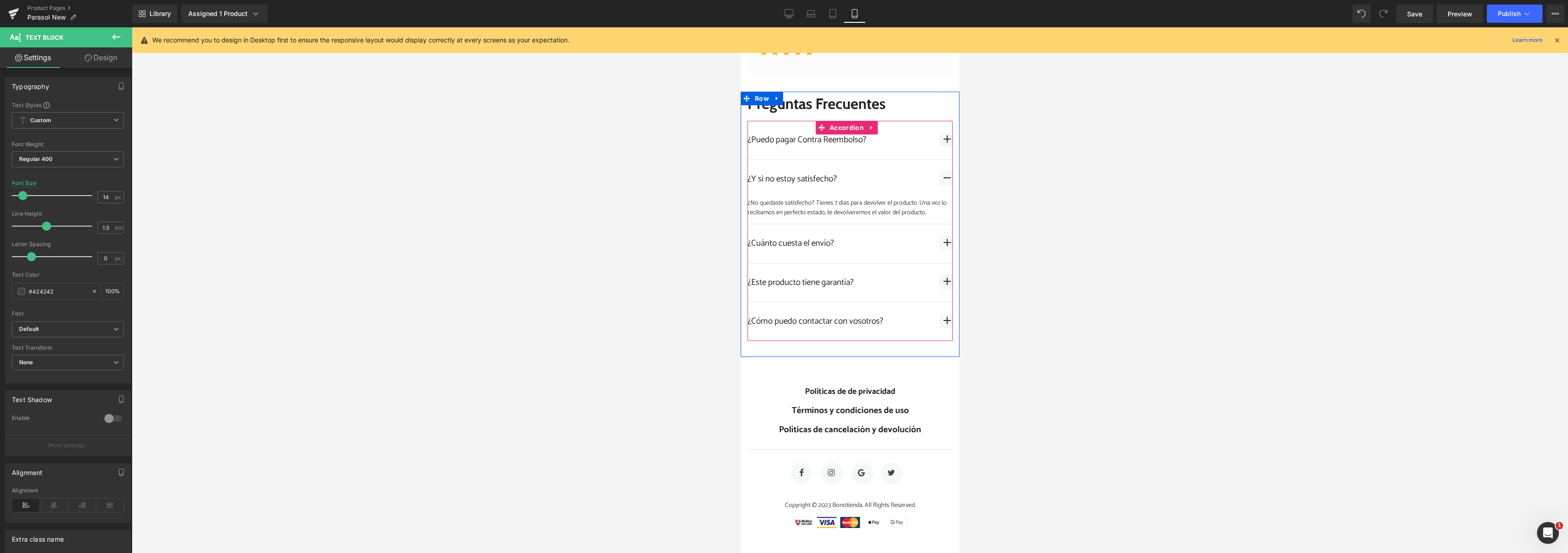
scroll to position [5647, 0]
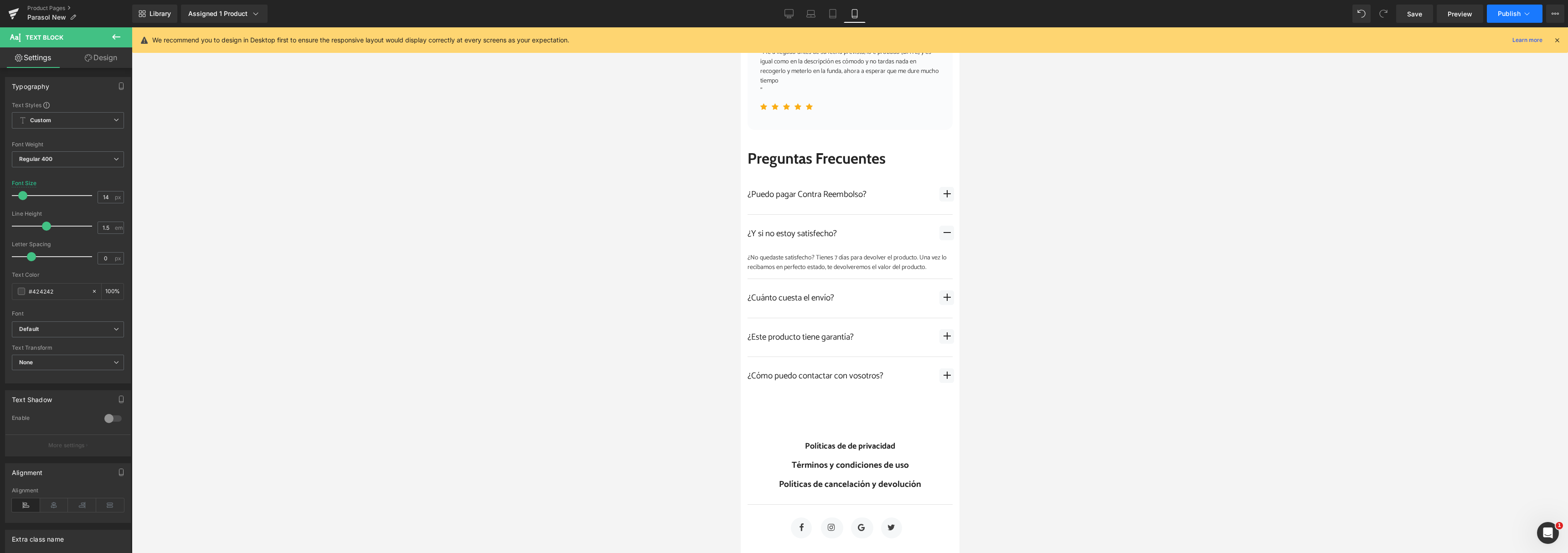
click at [1510, 6] on button "Publish" at bounding box center [1514, 14] width 56 height 19
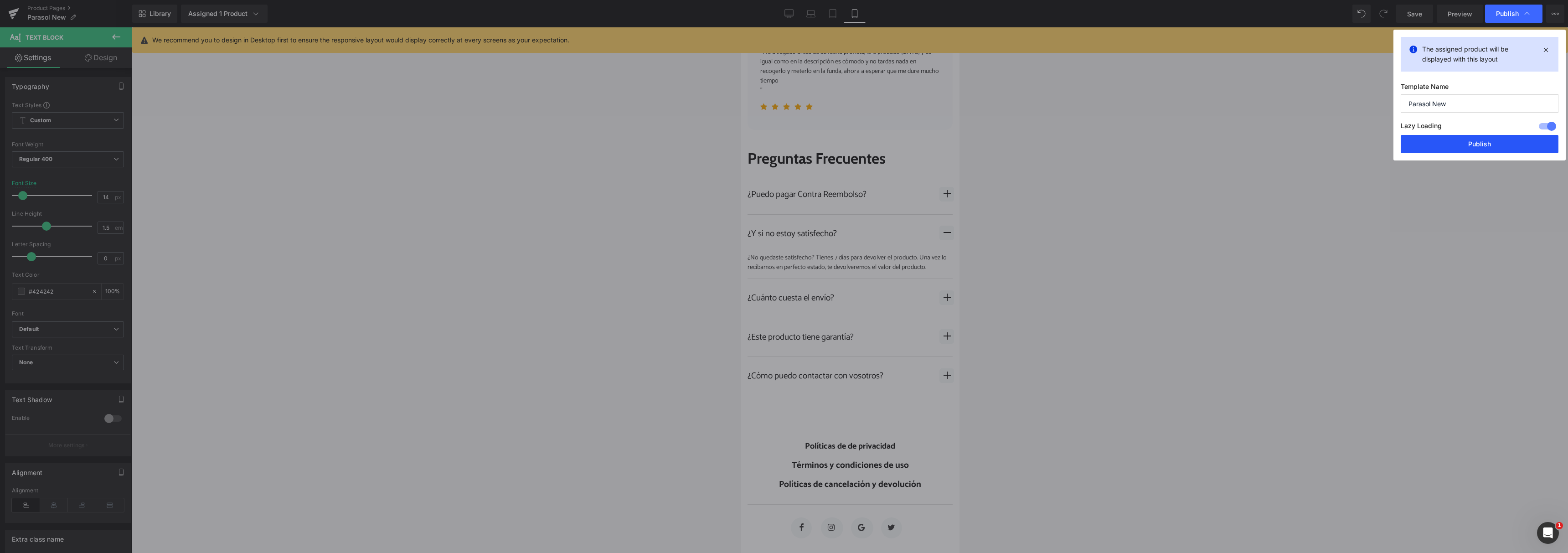
click at [1440, 141] on button "Publish" at bounding box center [1479, 144] width 157 height 19
click at [1231, 140] on div at bounding box center [850, 290] width 1436 height 526
